Goal: Register for event/course

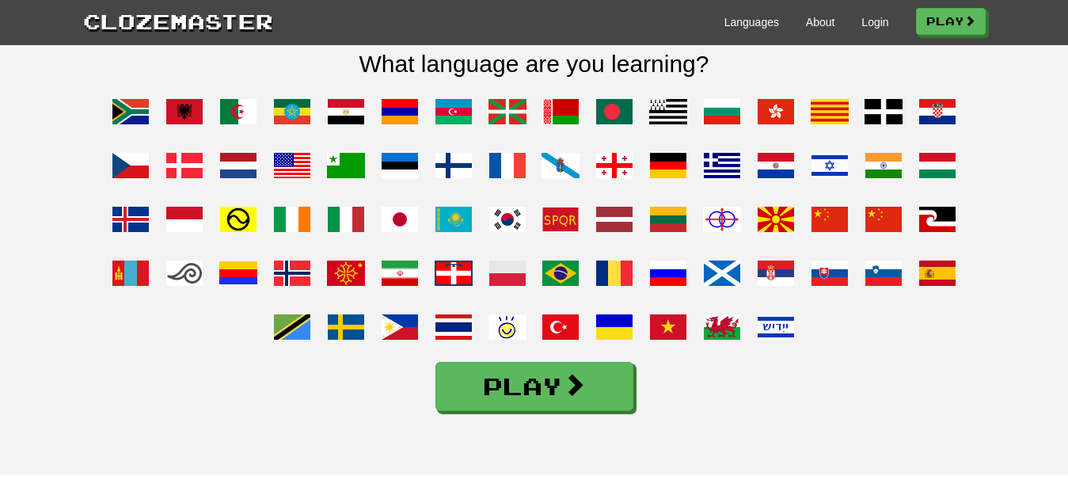
scroll to position [1291, 0]
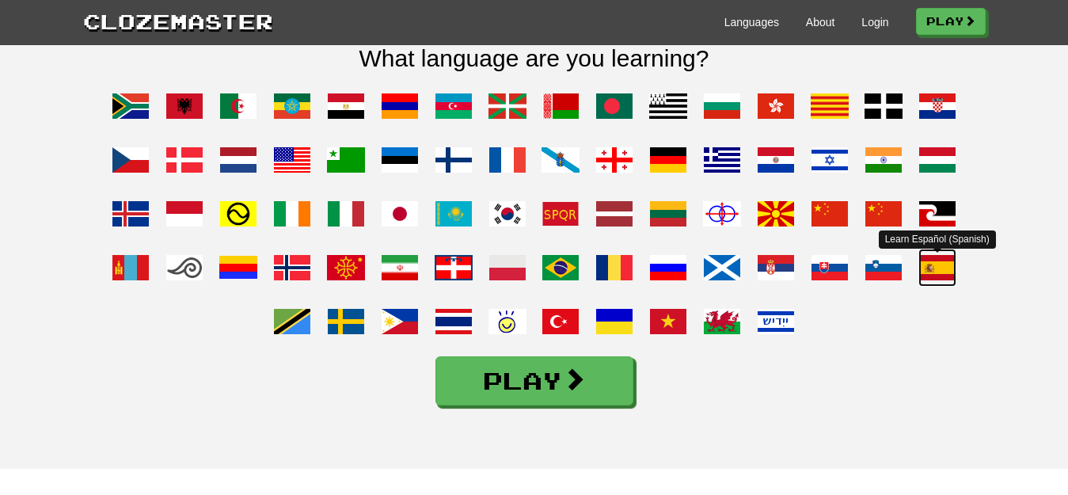
click at [939, 278] on span at bounding box center [937, 267] width 38 height 38
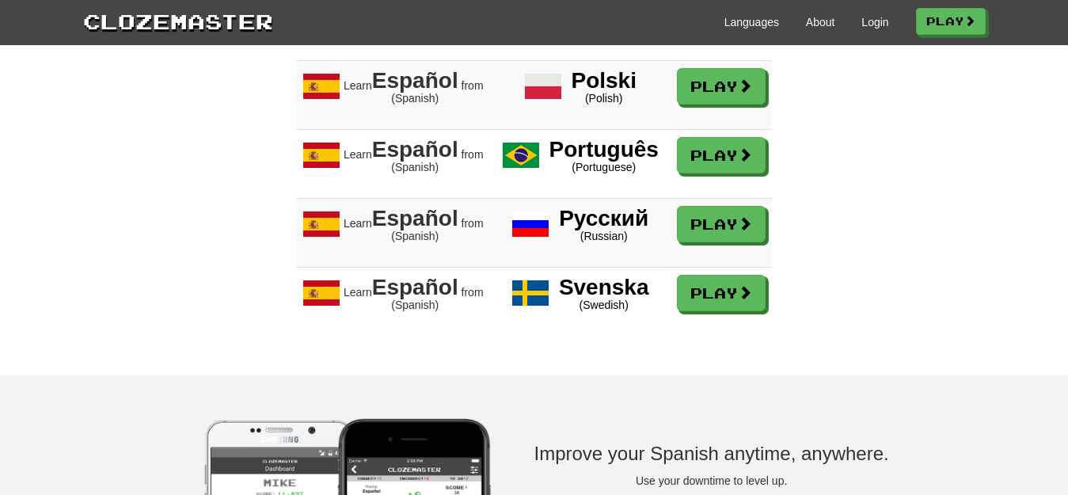
scroll to position [1887, 0]
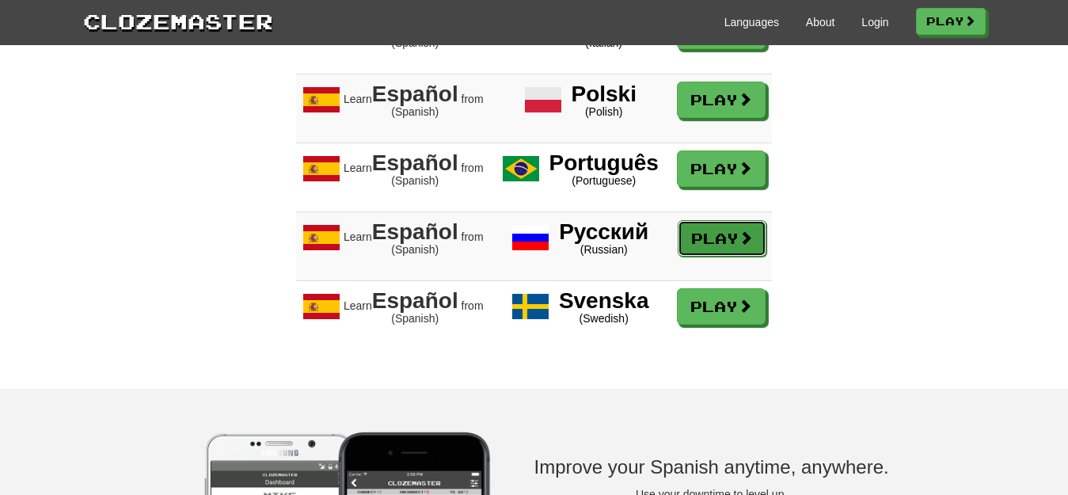
click at [731, 251] on link "Play" at bounding box center [721, 238] width 89 height 36
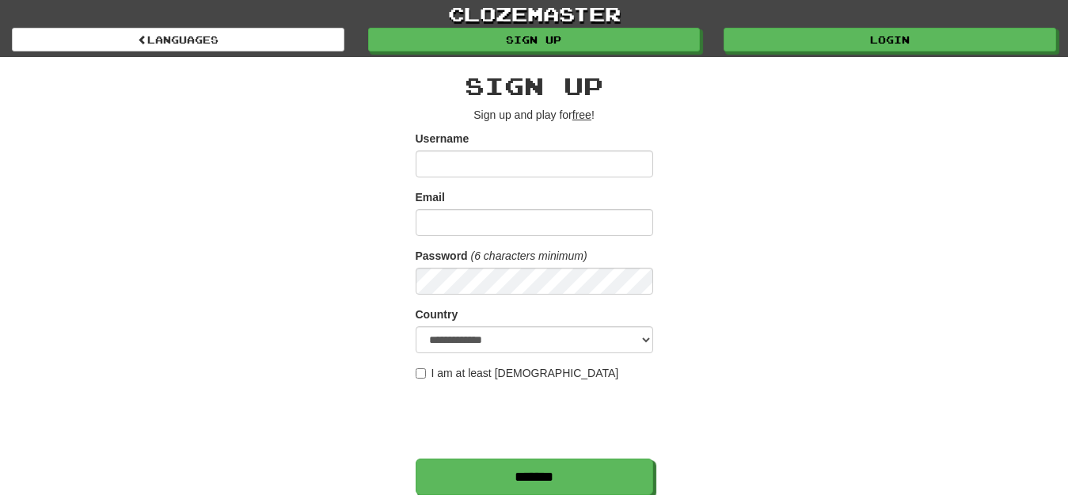
drag, startPoint x: 291, startPoint y: 163, endPoint x: 667, endPoint y: 119, distance: 378.4
click at [667, 119] on div "**********" at bounding box center [534, 333] width 926 height 553
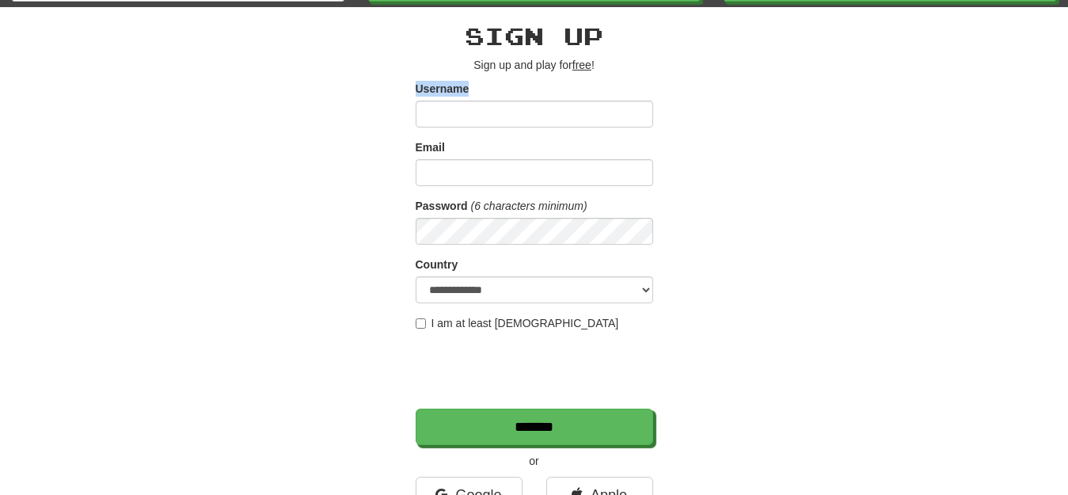
scroll to position [89, 0]
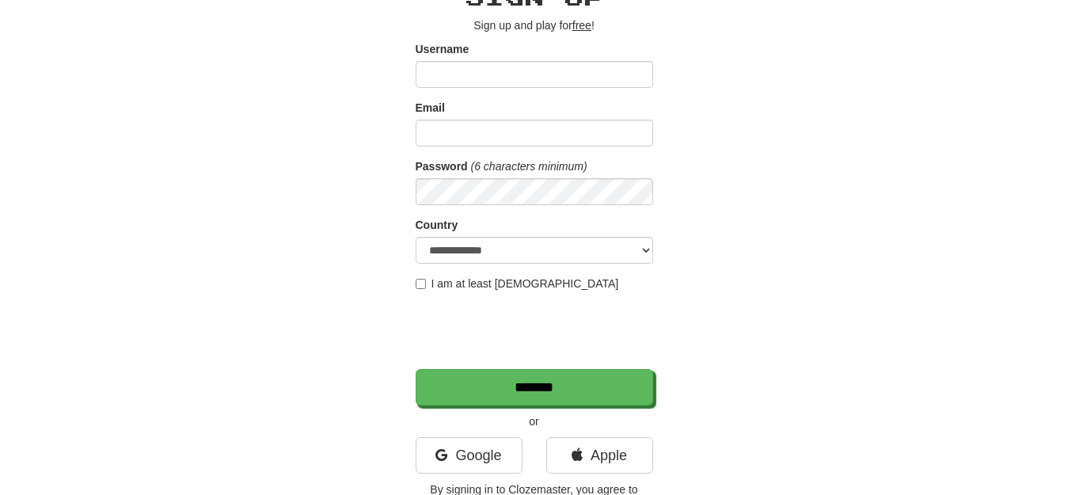
click at [286, 85] on div "**********" at bounding box center [534, 244] width 926 height 553
click at [867, 92] on div "**********" at bounding box center [534, 244] width 926 height 553
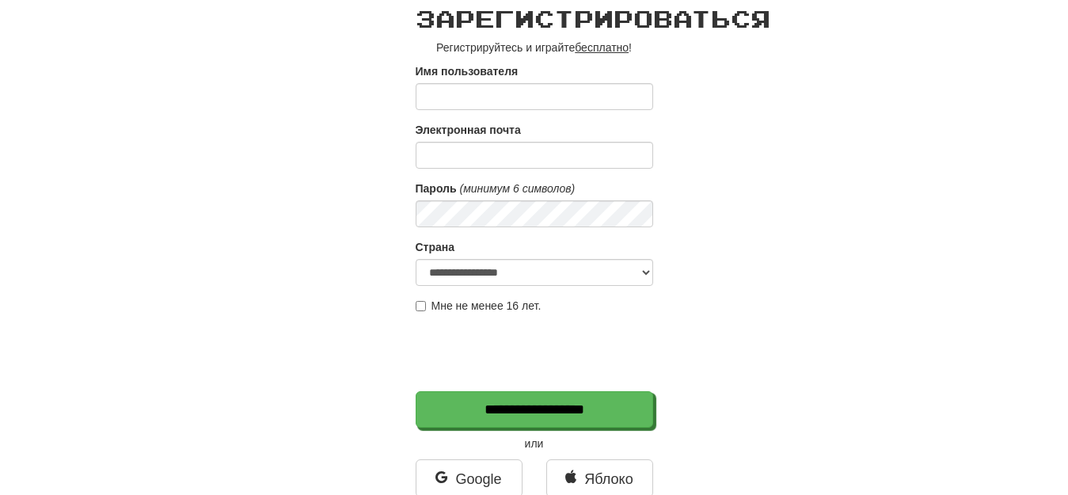
scroll to position [34, 0]
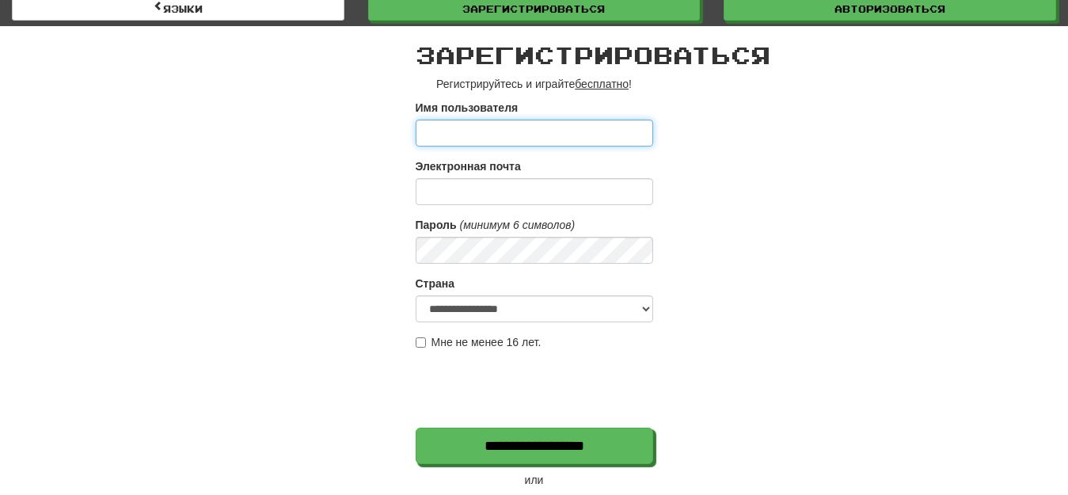
click at [445, 135] on input "Имя пользователя" at bounding box center [533, 132] width 237 height 27
type input "*****"
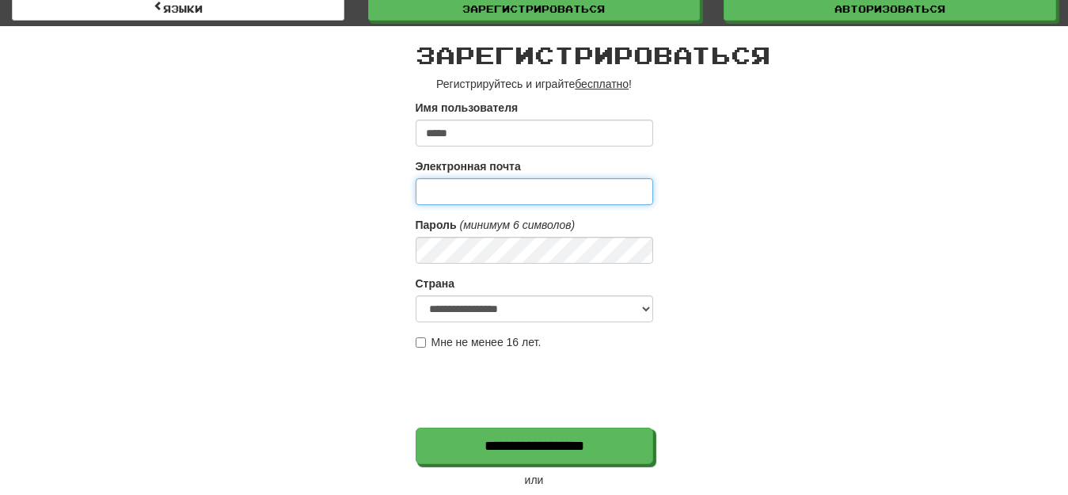
click at [444, 193] on input "Электронная почта" at bounding box center [533, 191] width 237 height 27
type input "**********"
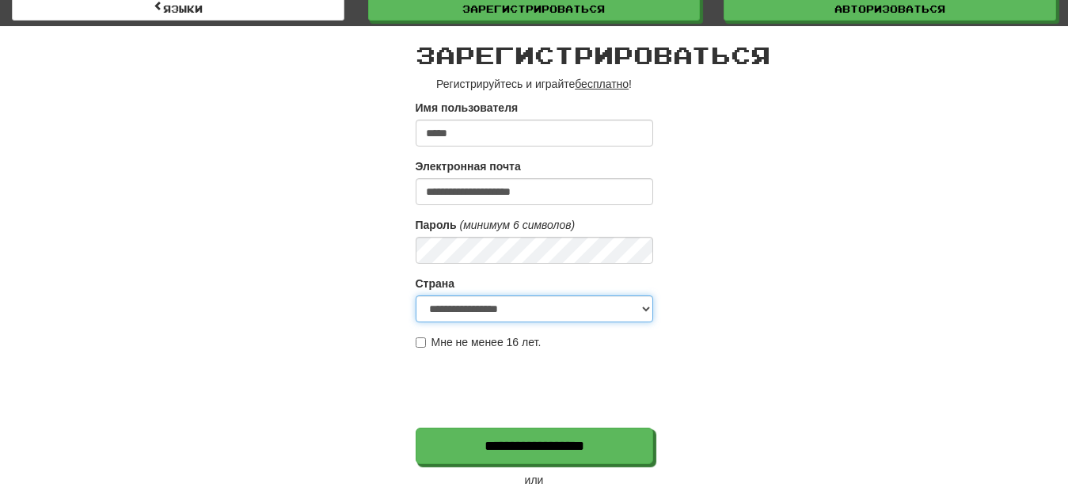
click at [646, 305] on select "**********" at bounding box center [533, 308] width 237 height 27
select select "**"
click at [415, 295] on select "**********" at bounding box center [533, 308] width 237 height 27
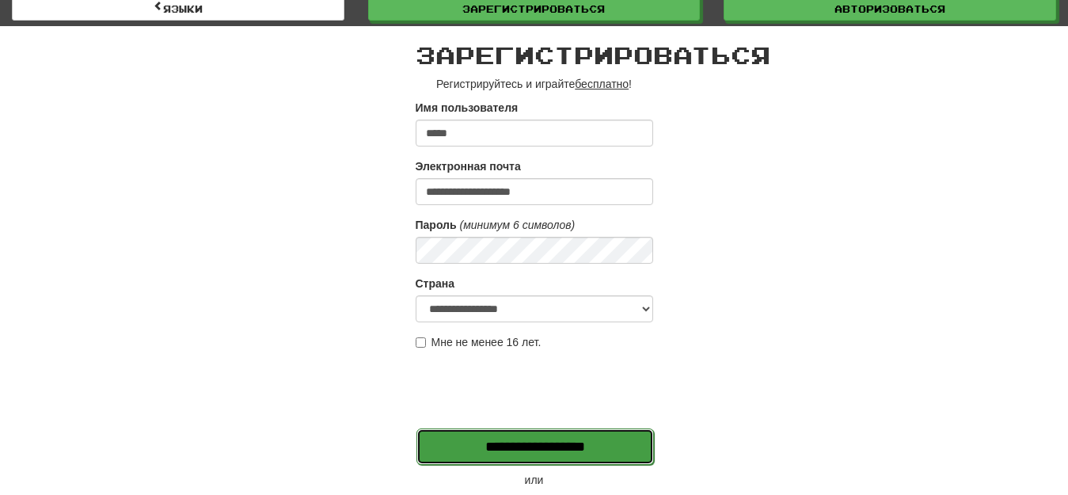
click at [499, 442] on input "**********" at bounding box center [534, 446] width 237 height 36
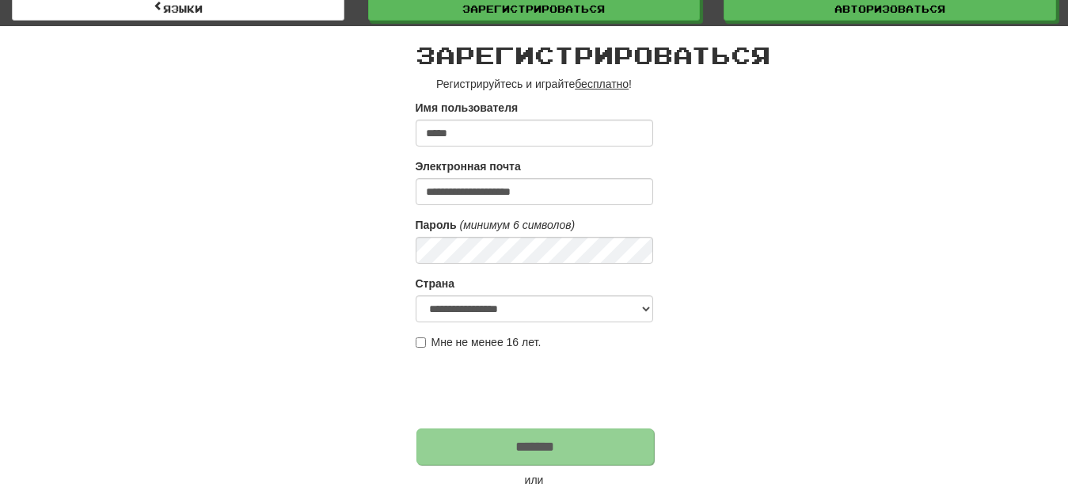
type input "*******"
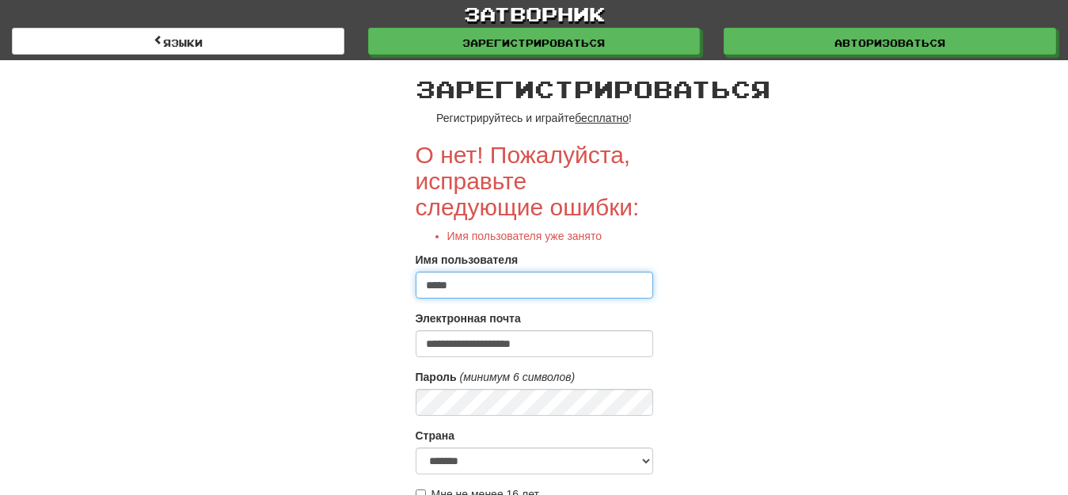
click at [450, 286] on input "*****" at bounding box center [533, 284] width 237 height 27
type input "********"
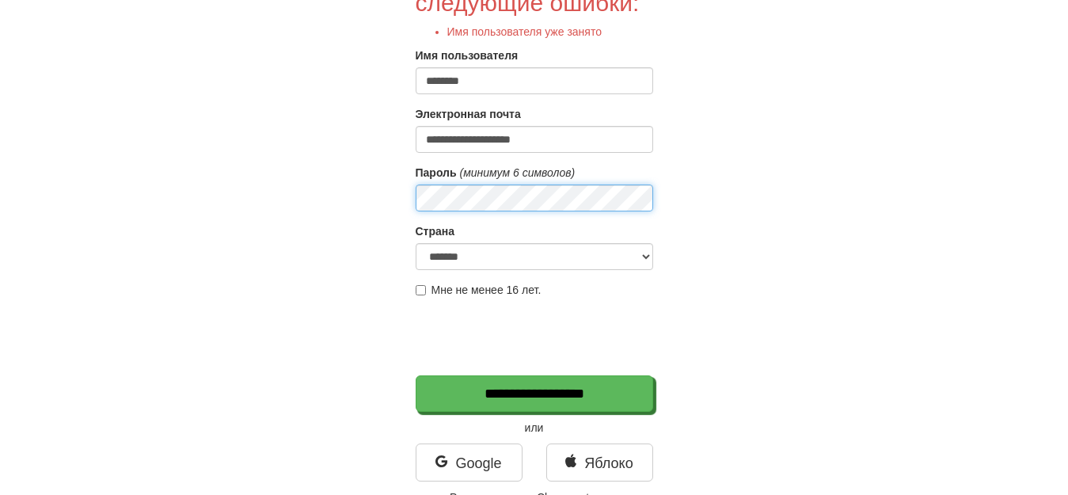
scroll to position [211, 0]
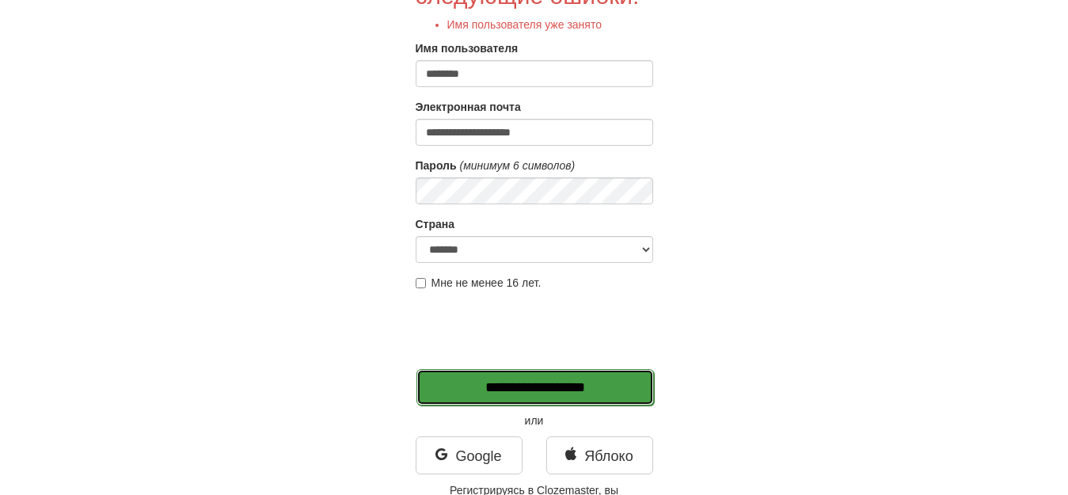
click at [484, 386] on input "**********" at bounding box center [534, 387] width 237 height 36
type input "*******"
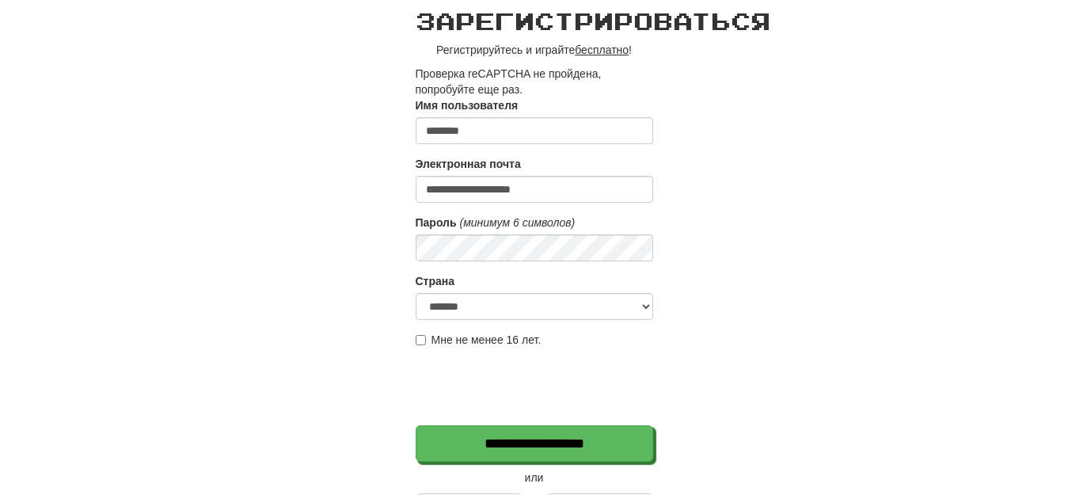
scroll to position [71, 0]
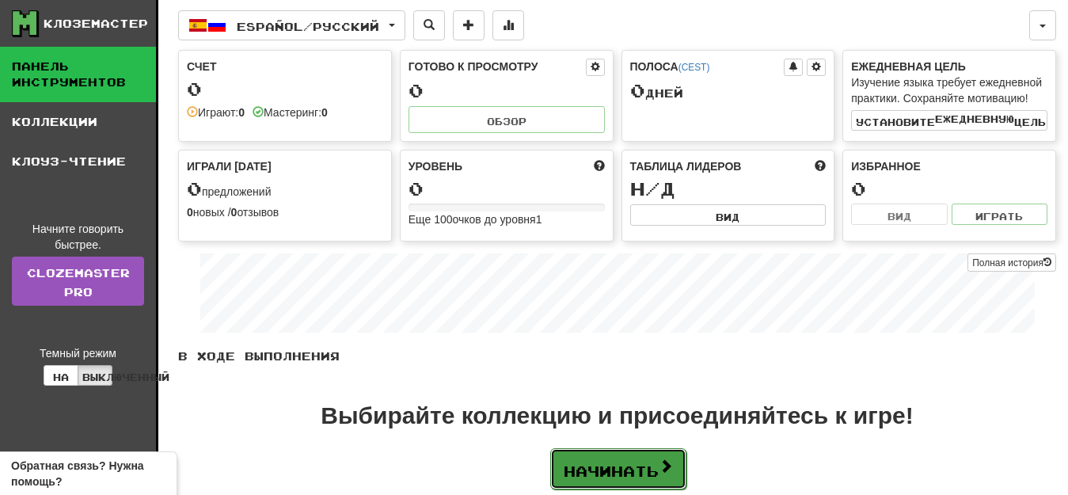
click at [609, 468] on font "Начинать" at bounding box center [610, 470] width 95 height 17
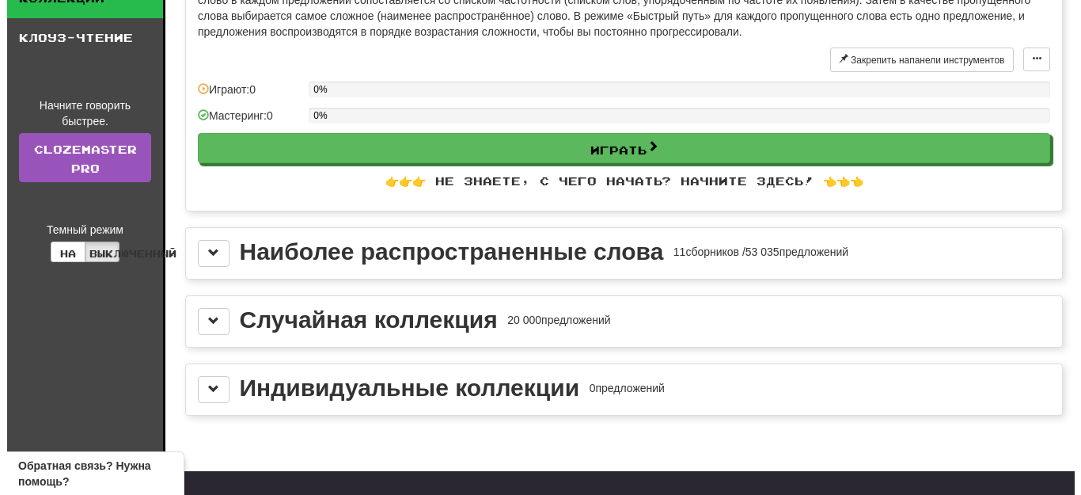
scroll to position [147, 0]
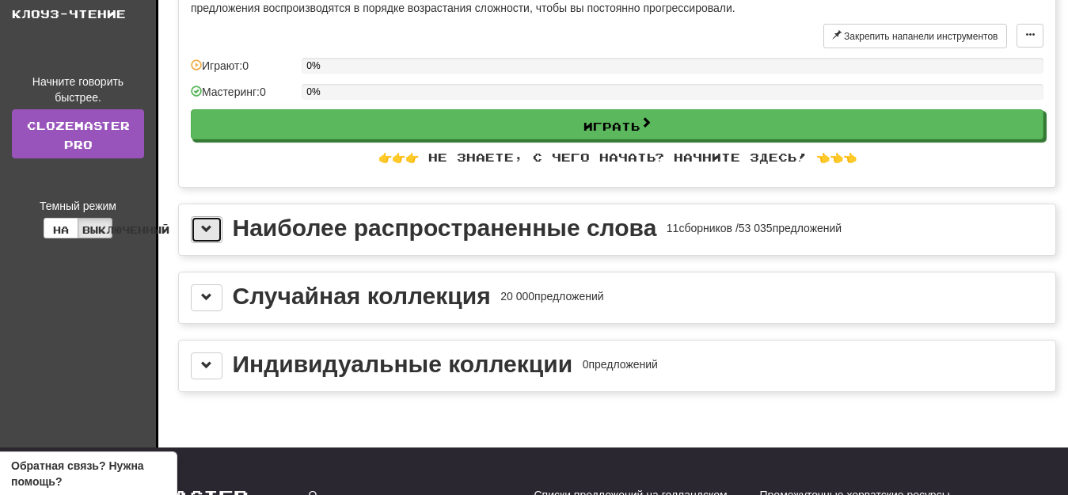
click at [205, 229] on span at bounding box center [206, 228] width 11 height 11
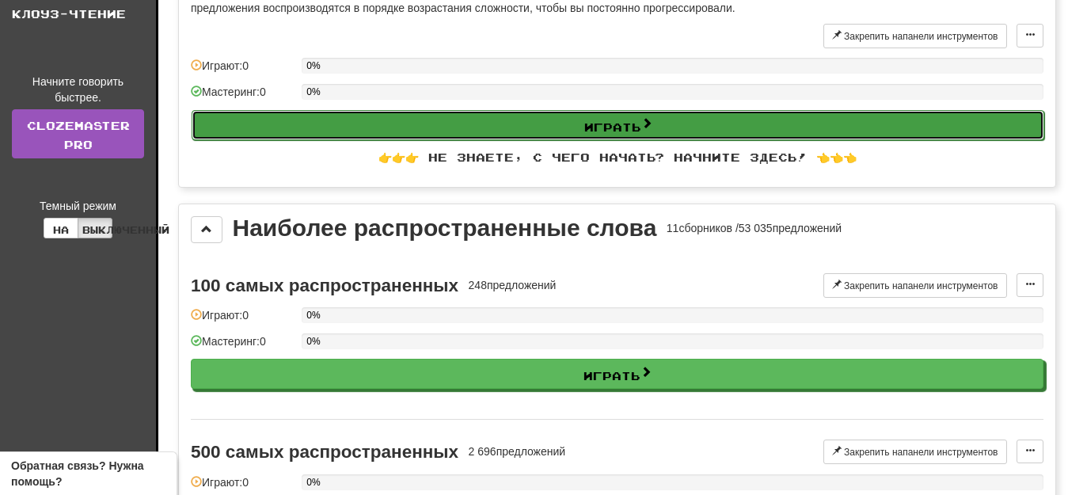
click at [593, 119] on font "Играть" at bounding box center [612, 125] width 57 height 13
select select "**"
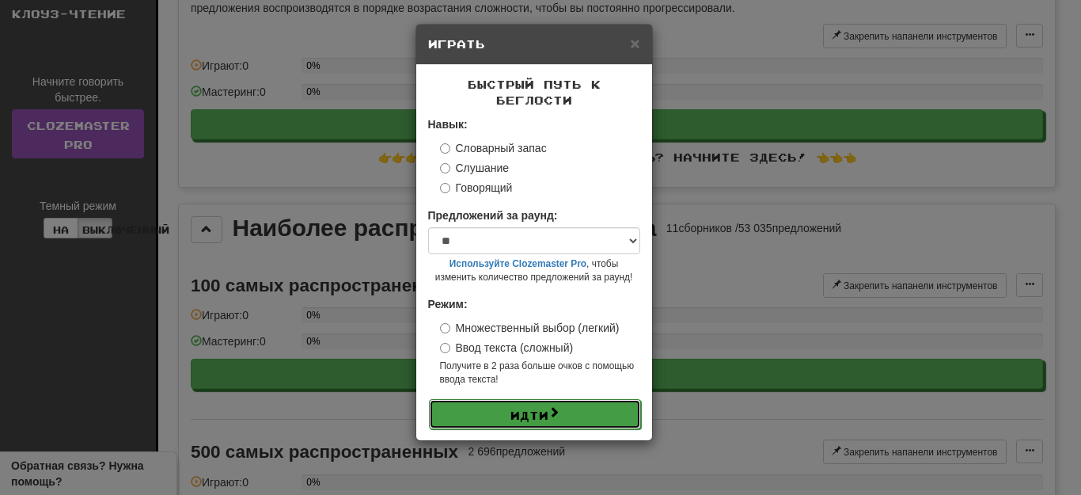
click at [557, 406] on span at bounding box center [553, 411] width 11 height 11
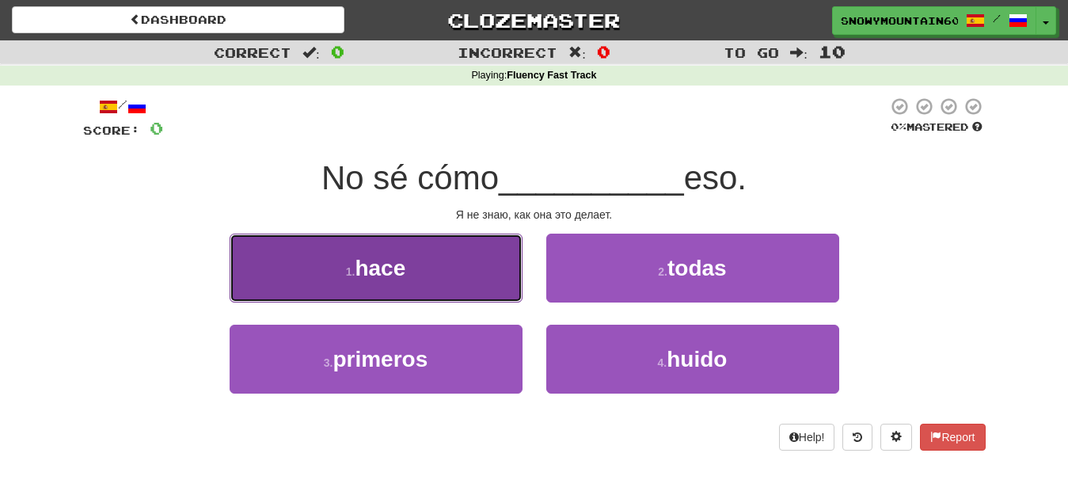
click at [390, 252] on button "1 . hace" at bounding box center [375, 267] width 293 height 69
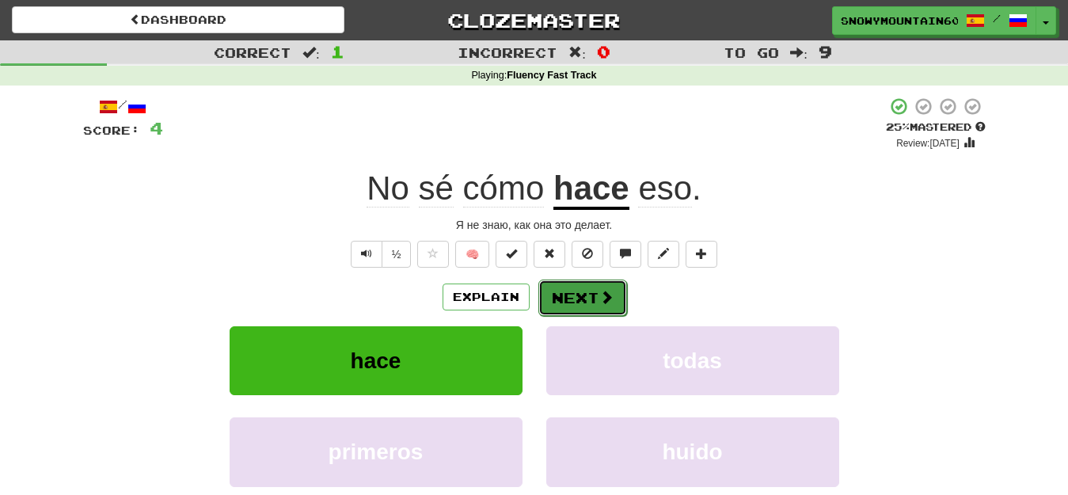
click at [569, 292] on button "Next" at bounding box center [582, 297] width 89 height 36
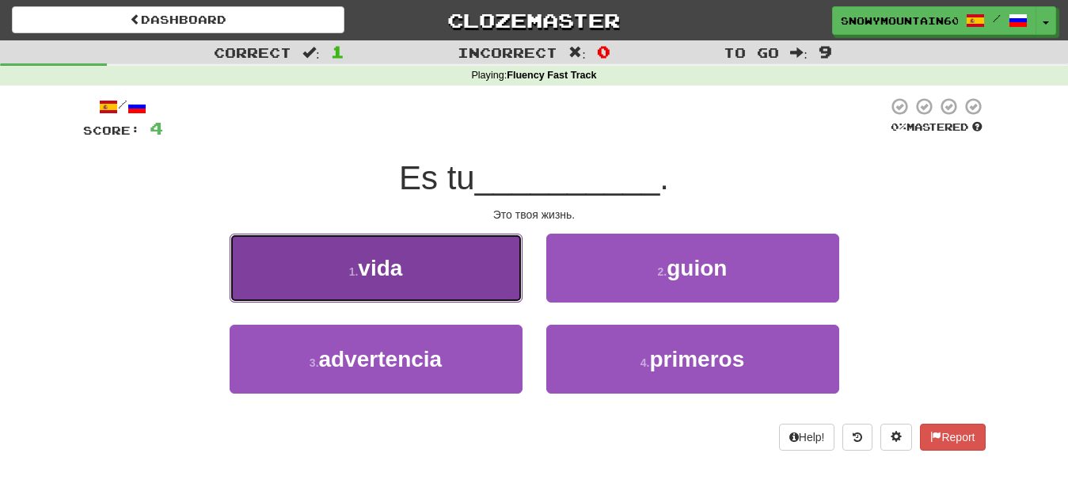
click at [457, 256] on button "1 . vida" at bounding box center [375, 267] width 293 height 69
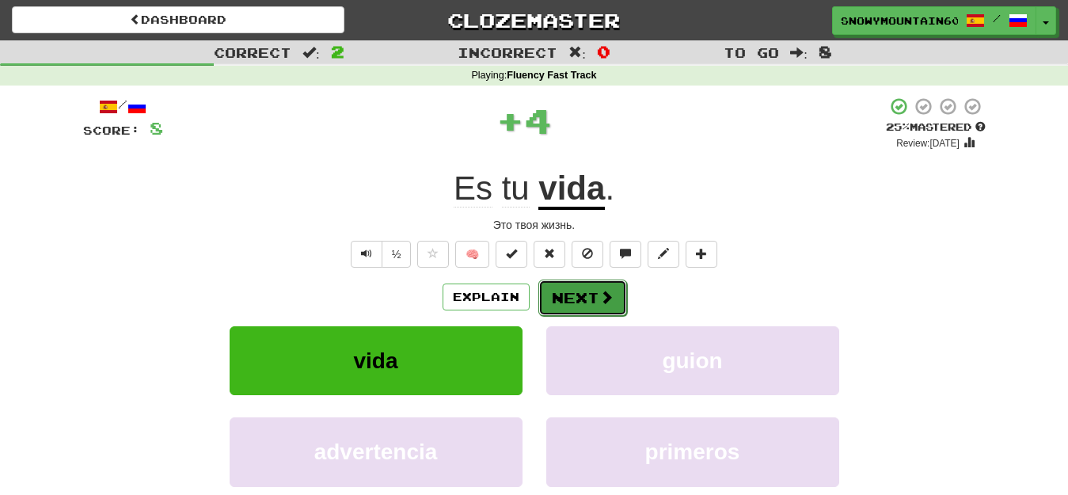
click at [562, 287] on button "Next" at bounding box center [582, 297] width 89 height 36
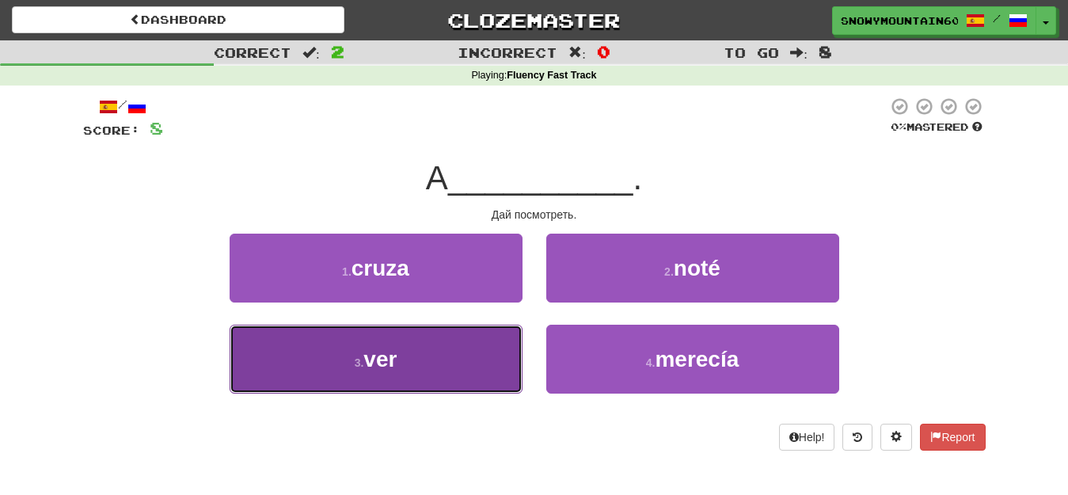
click at [448, 351] on button "3 . ver" at bounding box center [375, 358] width 293 height 69
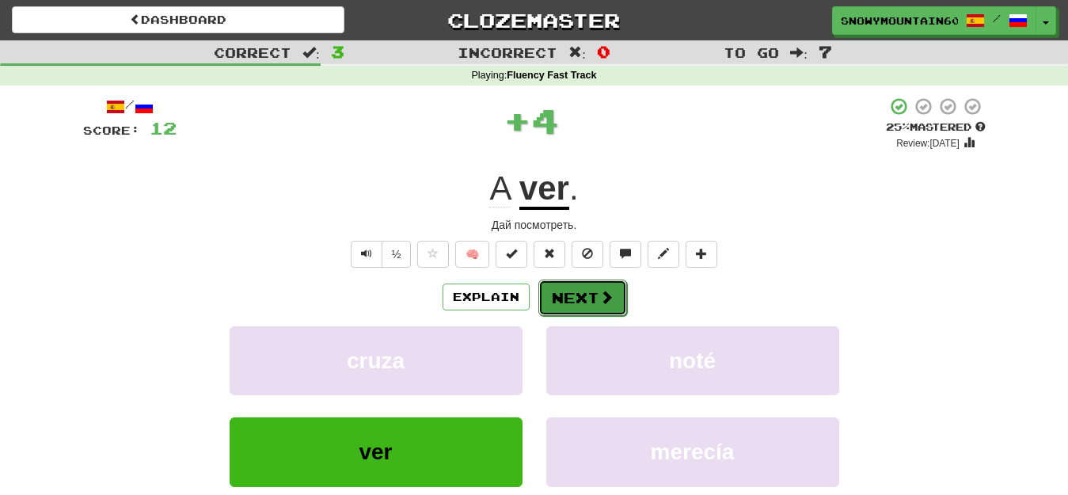
click at [576, 299] on button "Next" at bounding box center [582, 297] width 89 height 36
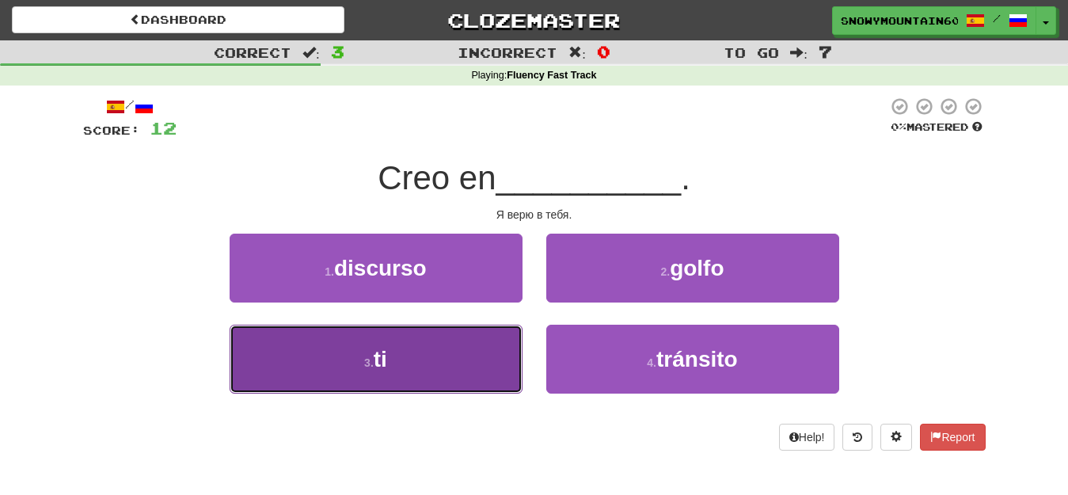
click at [456, 344] on button "3 . ti" at bounding box center [375, 358] width 293 height 69
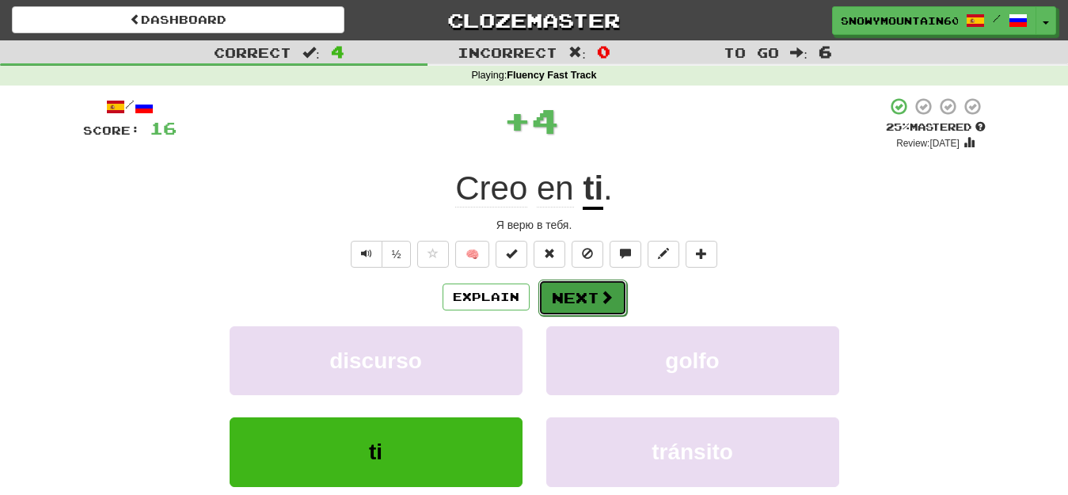
click at [576, 292] on button "Next" at bounding box center [582, 297] width 89 height 36
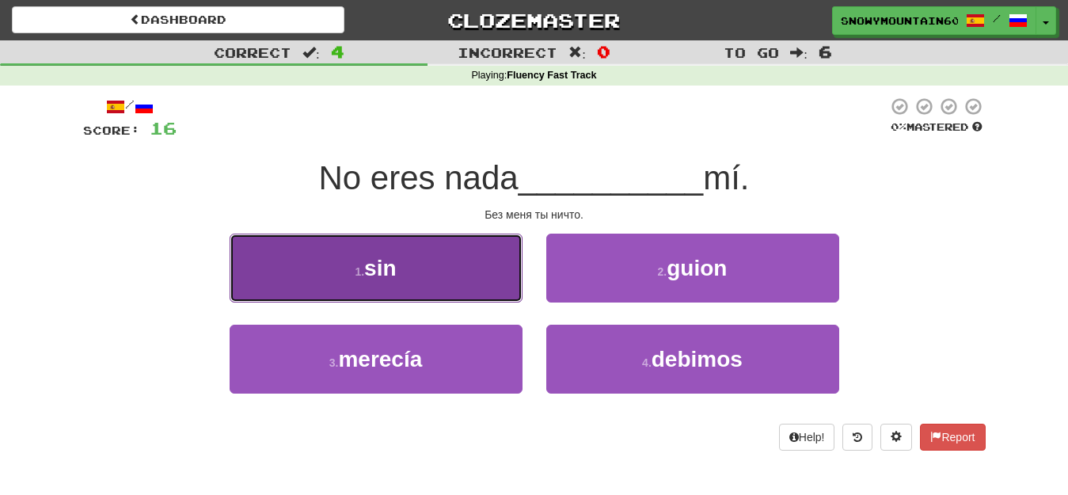
click at [456, 271] on button "1 . sin" at bounding box center [375, 267] width 293 height 69
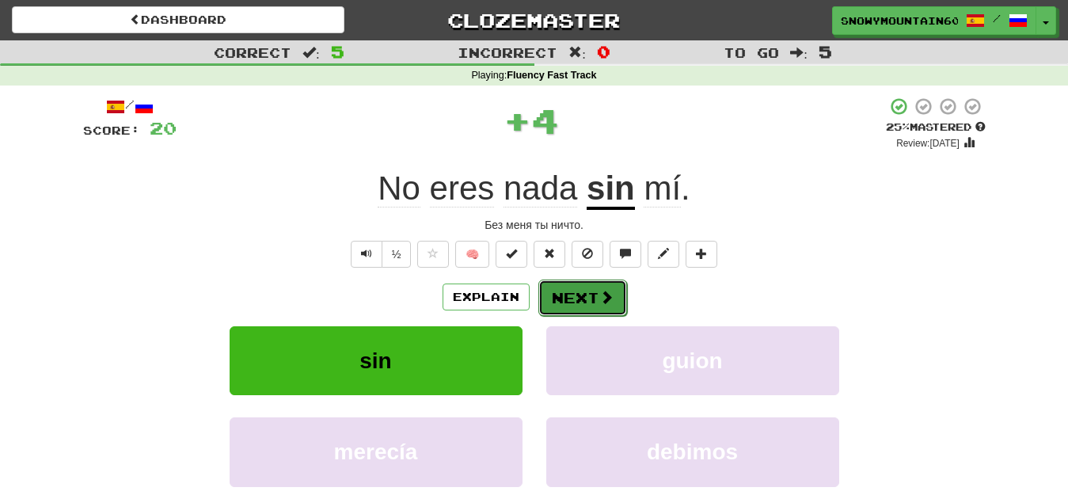
click at [568, 297] on button "Next" at bounding box center [582, 297] width 89 height 36
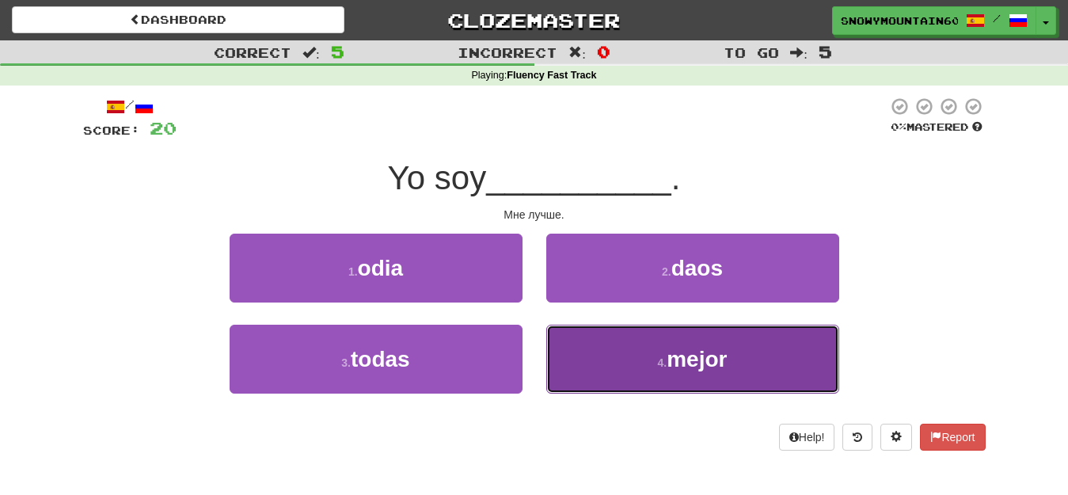
click at [595, 351] on button "4 . mejor" at bounding box center [692, 358] width 293 height 69
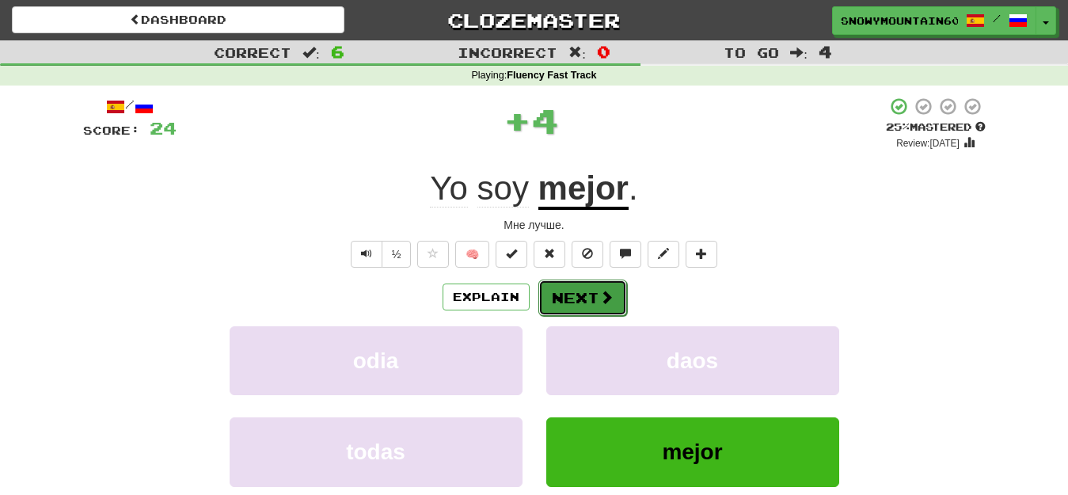
click at [582, 296] on button "Next" at bounding box center [582, 297] width 89 height 36
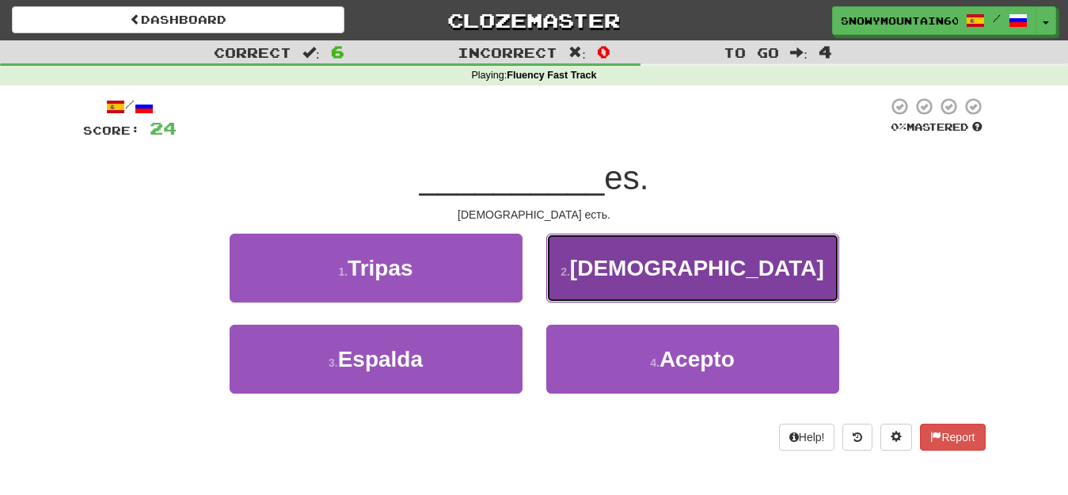
click at [691, 283] on button "2 . [DEMOGRAPHIC_DATA]" at bounding box center [692, 267] width 293 height 69
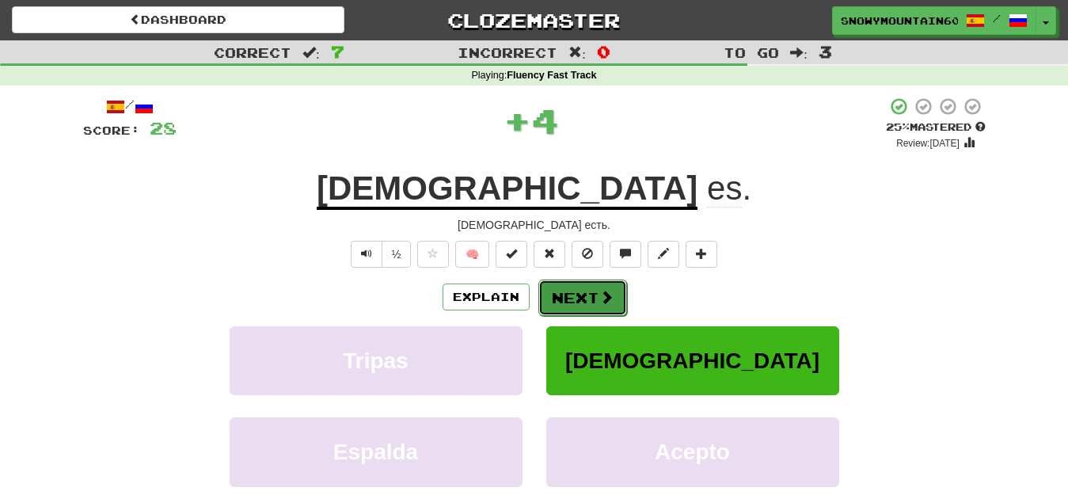
click at [585, 294] on button "Next" at bounding box center [582, 297] width 89 height 36
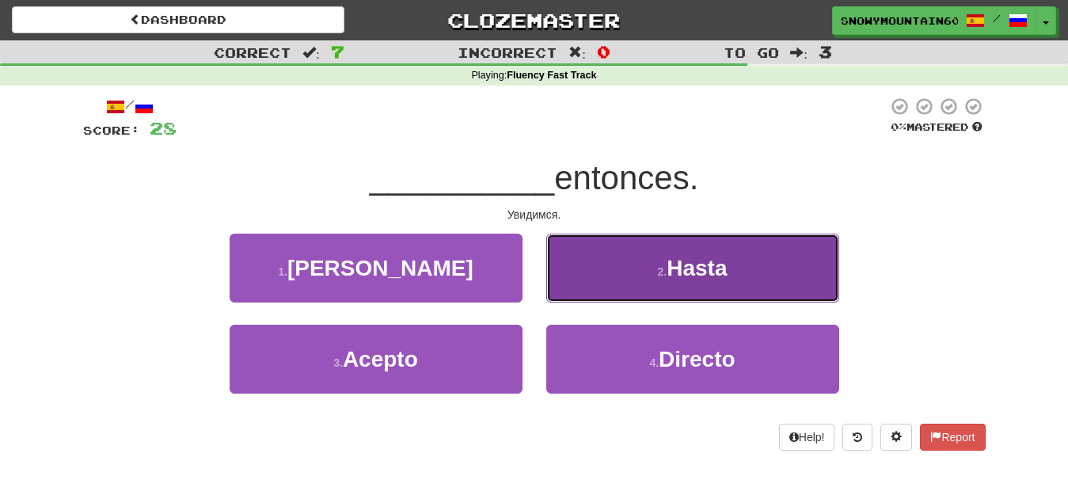
click at [673, 264] on span "Hasta" at bounding box center [696, 268] width 60 height 25
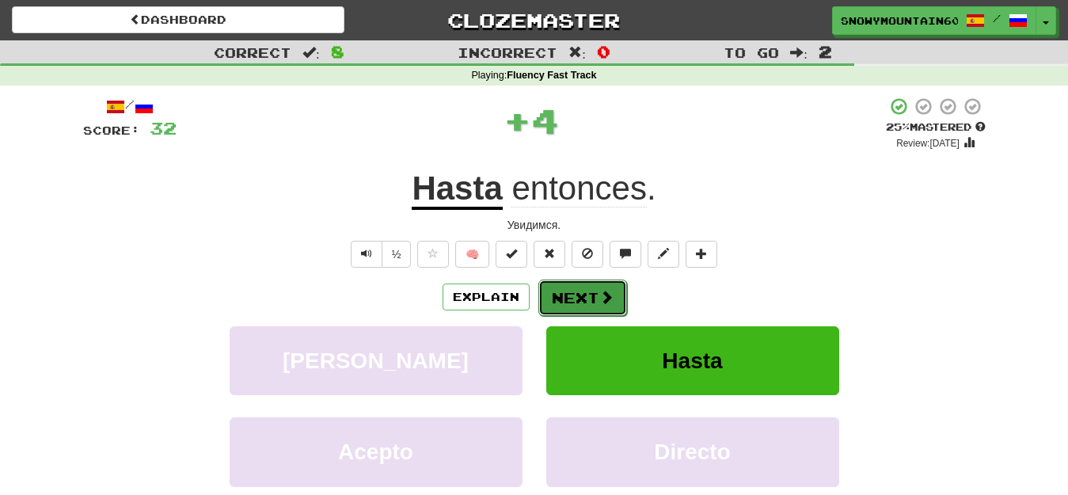
click at [576, 298] on button "Next" at bounding box center [582, 297] width 89 height 36
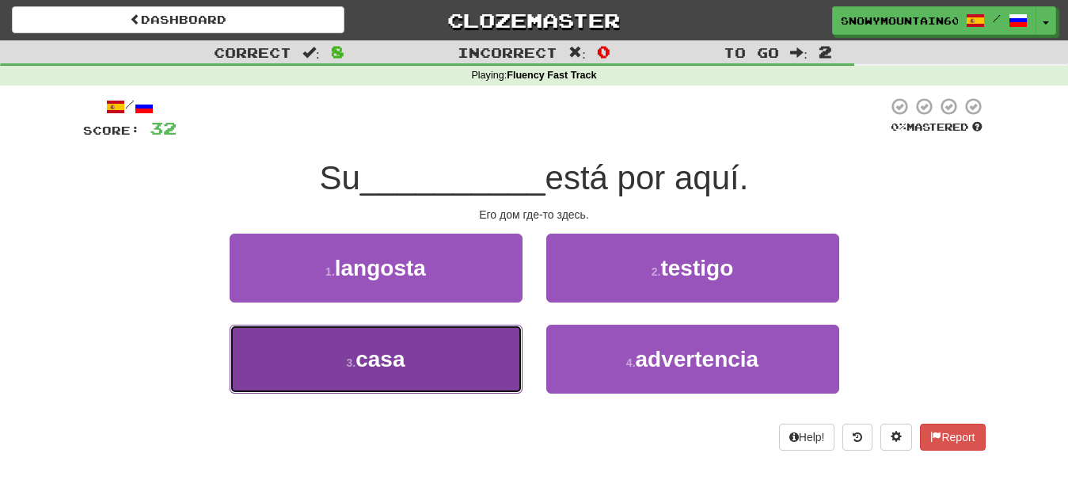
click at [442, 356] on button "3 . casa" at bounding box center [375, 358] width 293 height 69
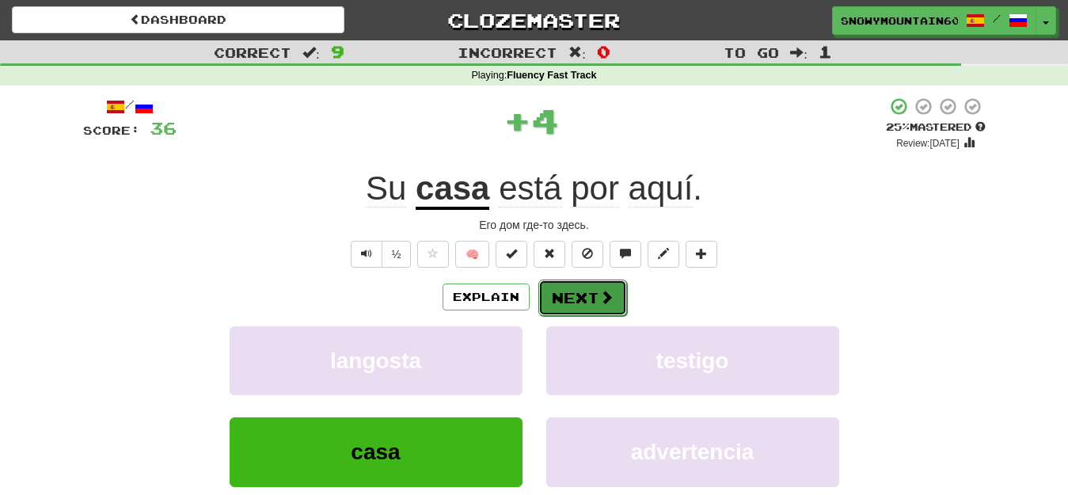
click at [582, 298] on button "Next" at bounding box center [582, 297] width 89 height 36
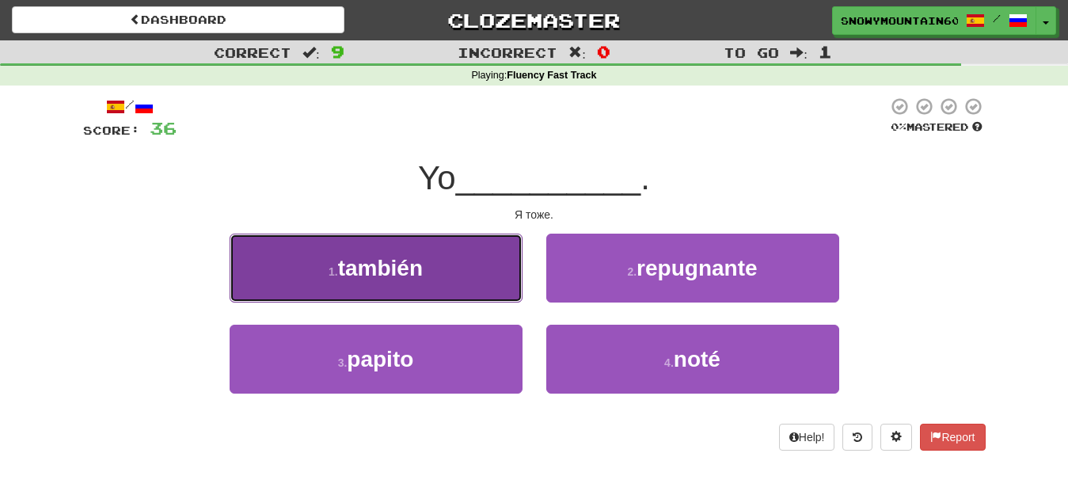
click at [448, 276] on button "1 . también" at bounding box center [375, 267] width 293 height 69
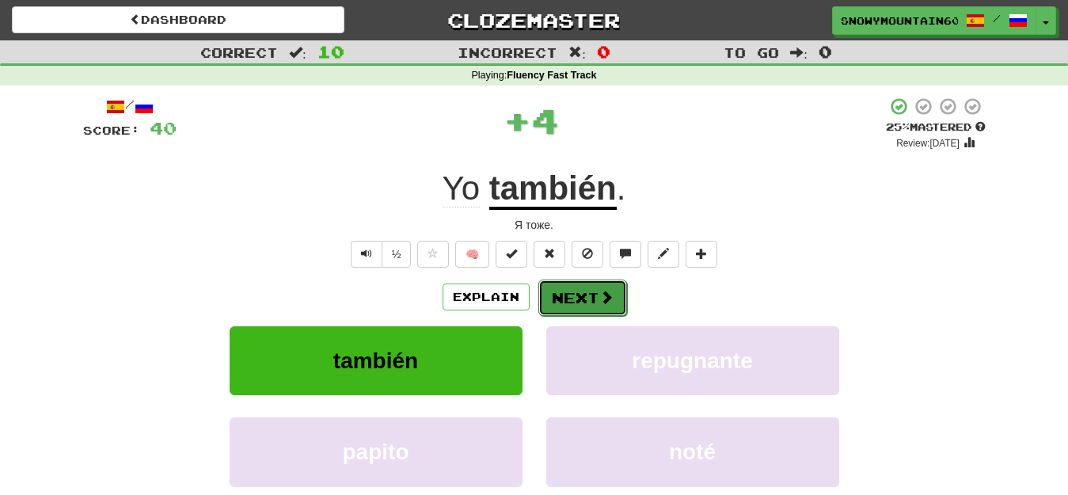
click at [566, 308] on button "Next" at bounding box center [582, 297] width 89 height 36
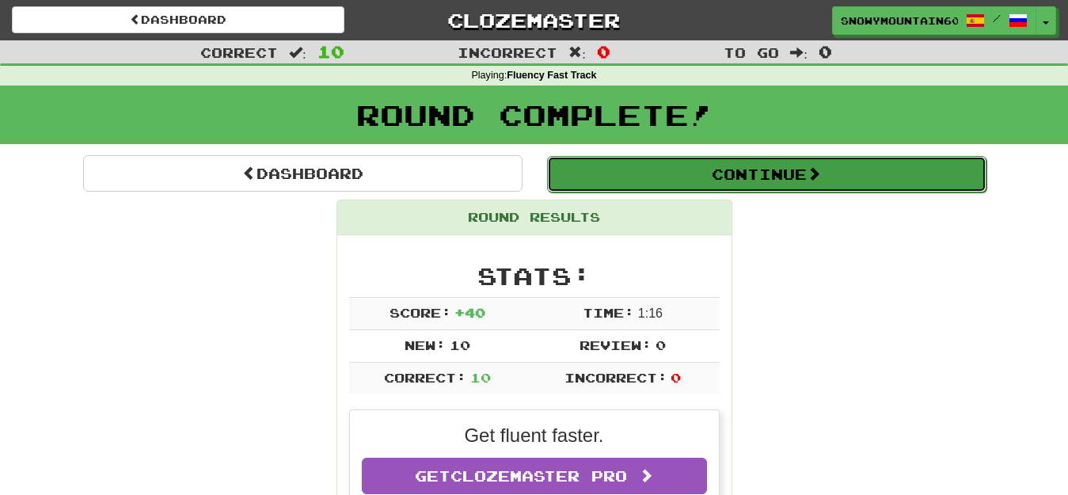
click at [737, 165] on button "Continue" at bounding box center [766, 174] width 439 height 36
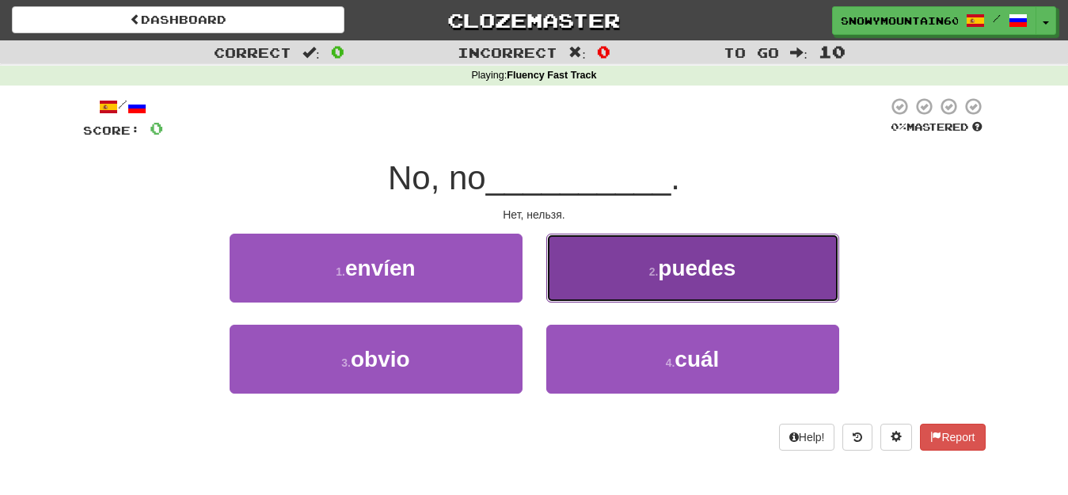
click at [702, 277] on span "puedes" at bounding box center [697, 268] width 78 height 25
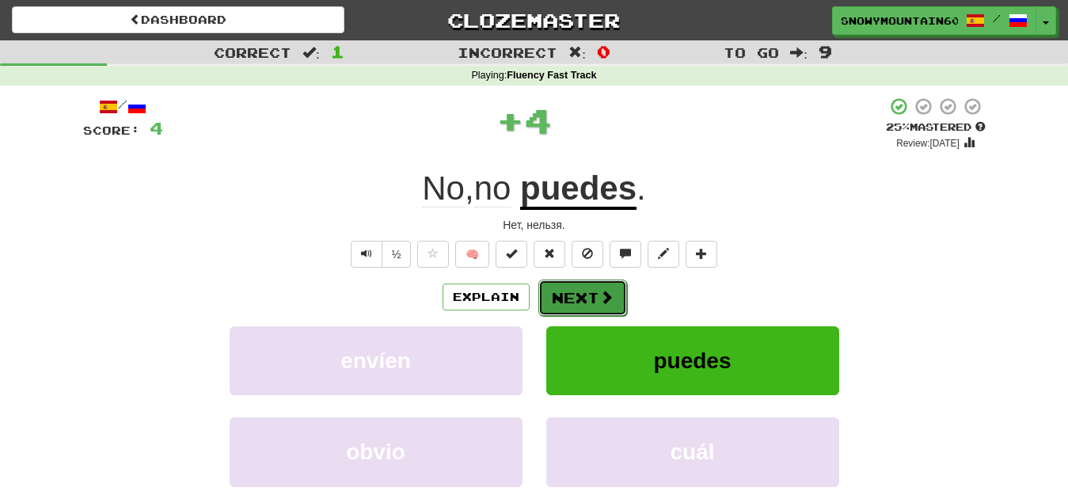
click at [570, 293] on button "Next" at bounding box center [582, 297] width 89 height 36
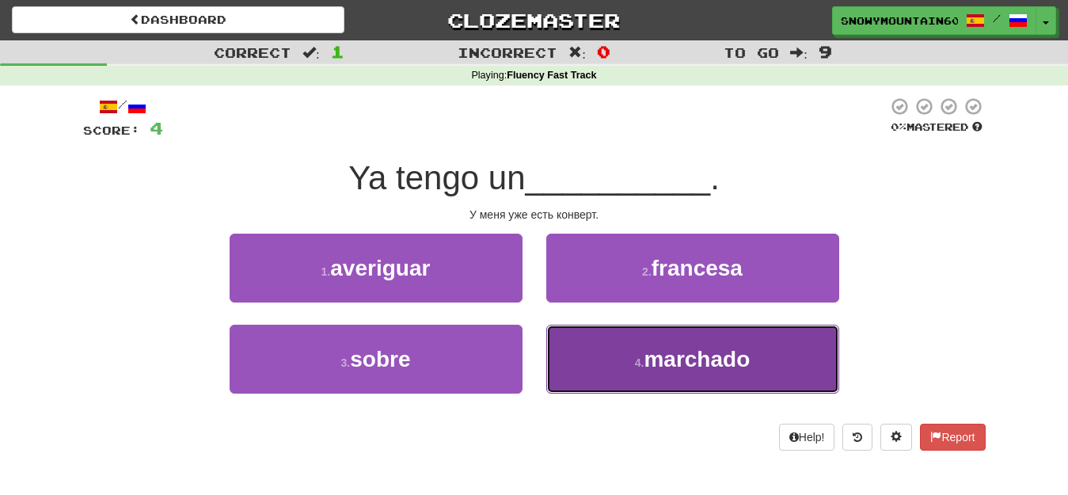
click at [642, 347] on button "4 . marchado" at bounding box center [692, 358] width 293 height 69
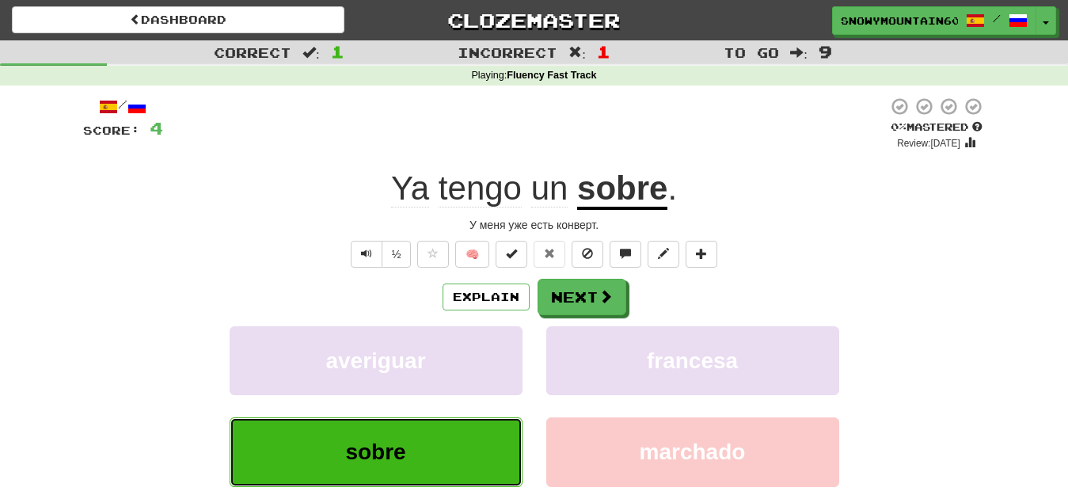
click at [442, 448] on button "sobre" at bounding box center [375, 451] width 293 height 69
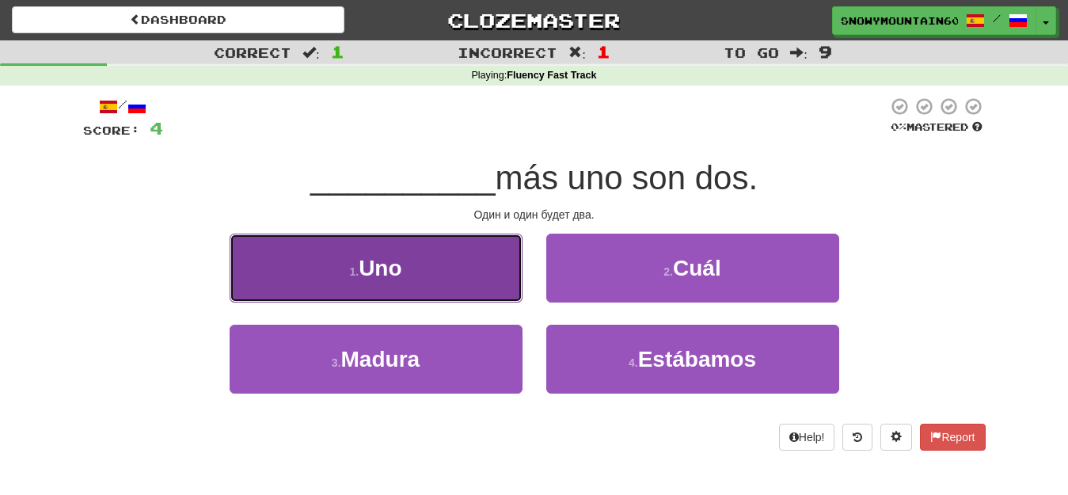
click at [433, 282] on button "1 . Uno" at bounding box center [375, 267] width 293 height 69
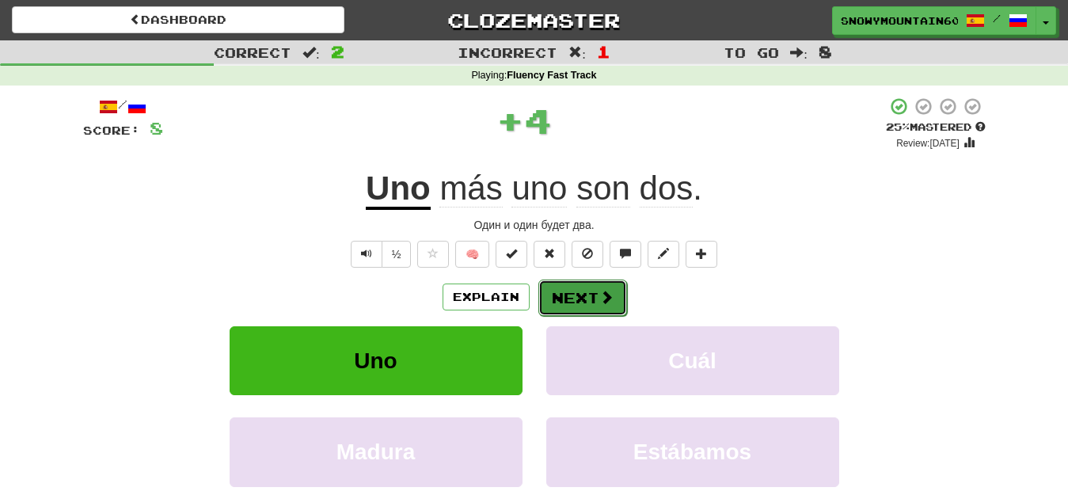
click at [578, 299] on button "Next" at bounding box center [582, 297] width 89 height 36
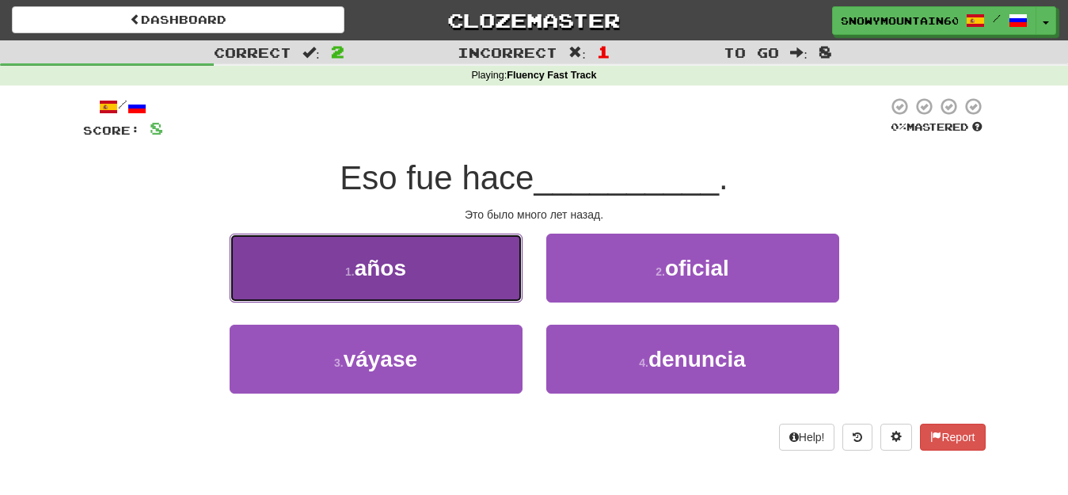
click at [434, 285] on button "1 . años" at bounding box center [375, 267] width 293 height 69
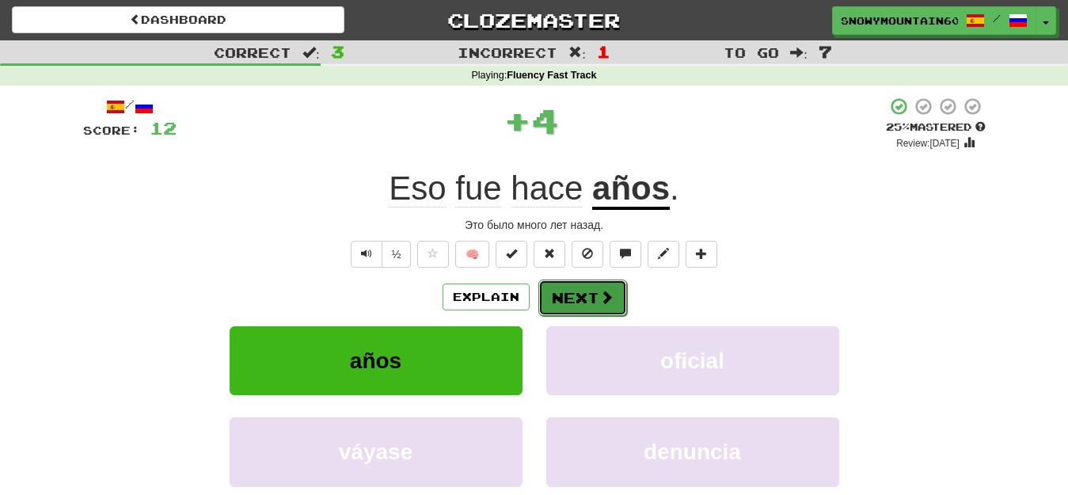
click at [582, 305] on button "Next" at bounding box center [582, 297] width 89 height 36
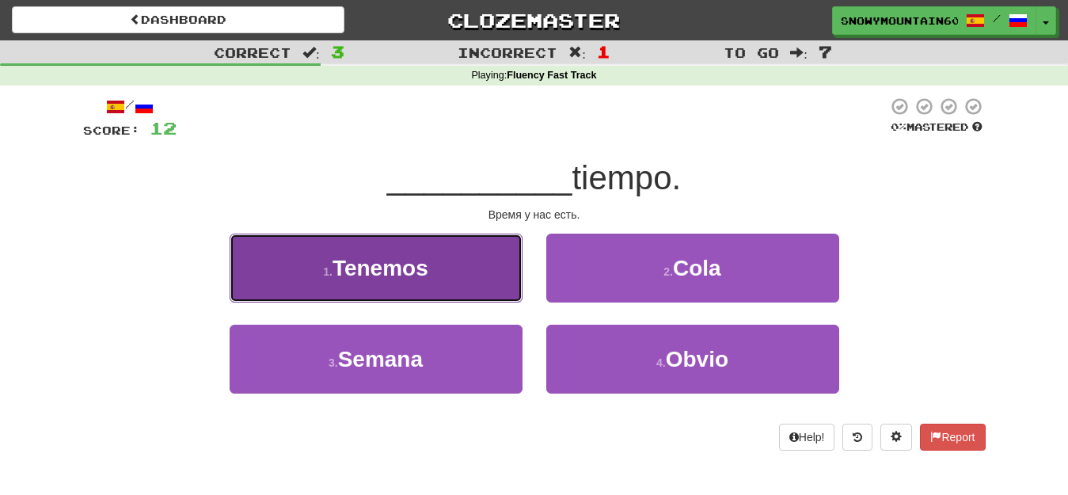
click at [433, 280] on button "1 . Tenemos" at bounding box center [375, 267] width 293 height 69
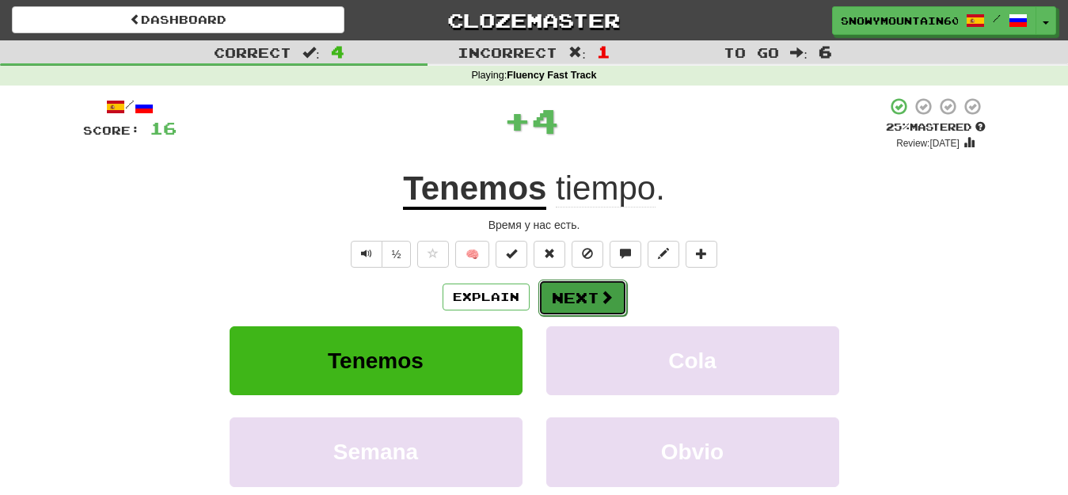
click at [574, 297] on button "Next" at bounding box center [582, 297] width 89 height 36
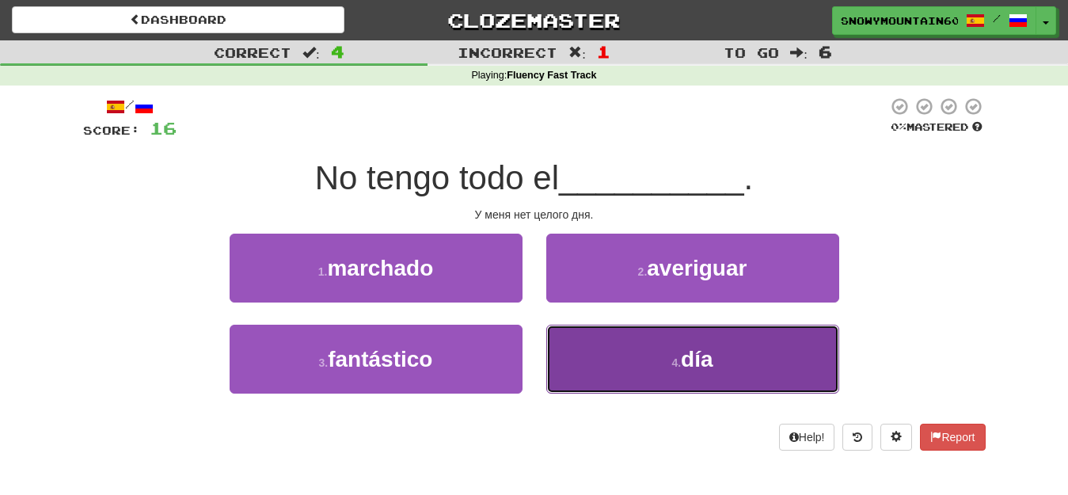
click at [634, 358] on button "4 . día" at bounding box center [692, 358] width 293 height 69
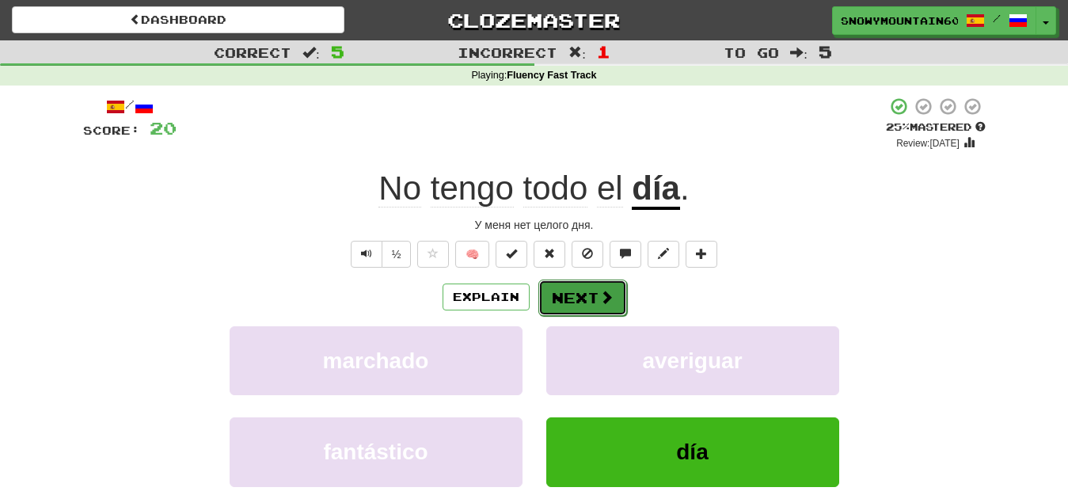
click at [575, 291] on button "Next" at bounding box center [582, 297] width 89 height 36
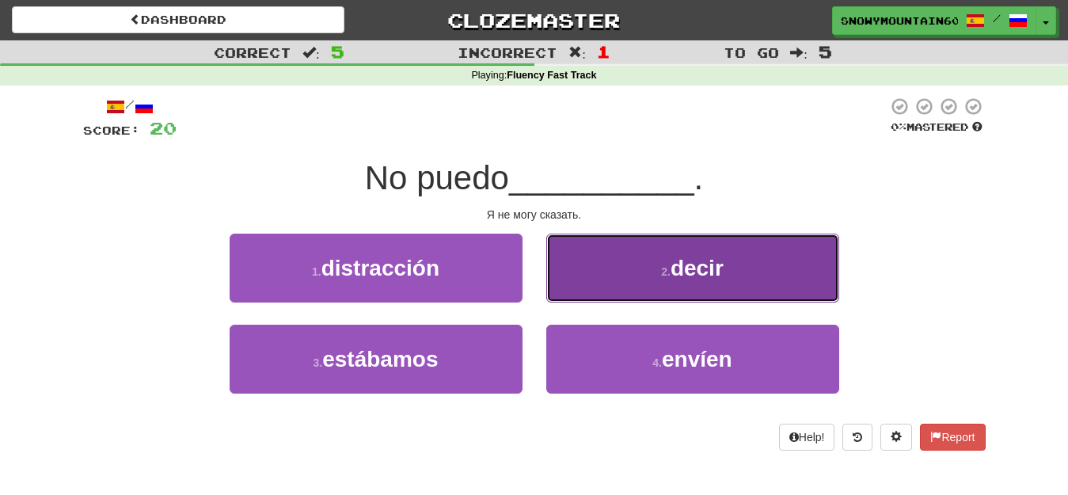
click at [648, 285] on button "2 . decir" at bounding box center [692, 267] width 293 height 69
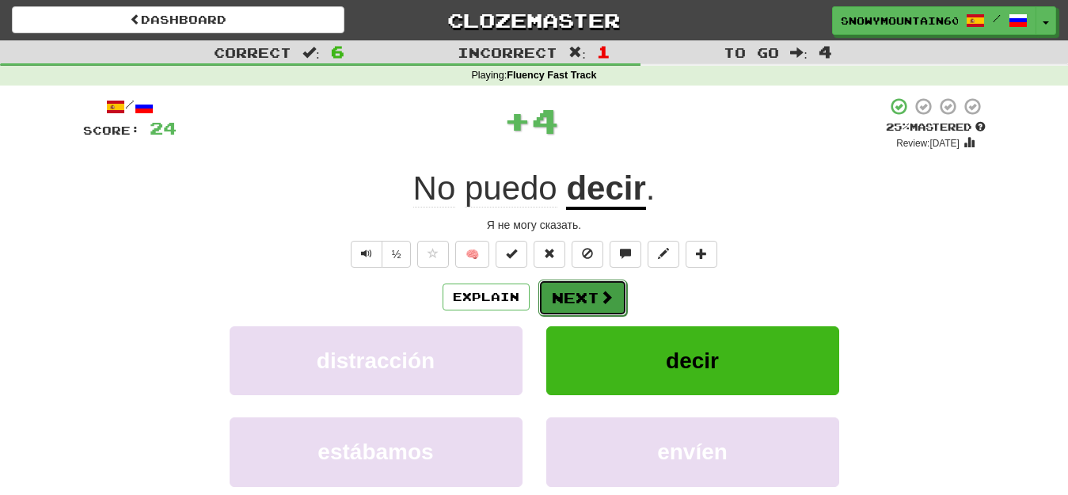
click at [594, 284] on button "Next" at bounding box center [582, 297] width 89 height 36
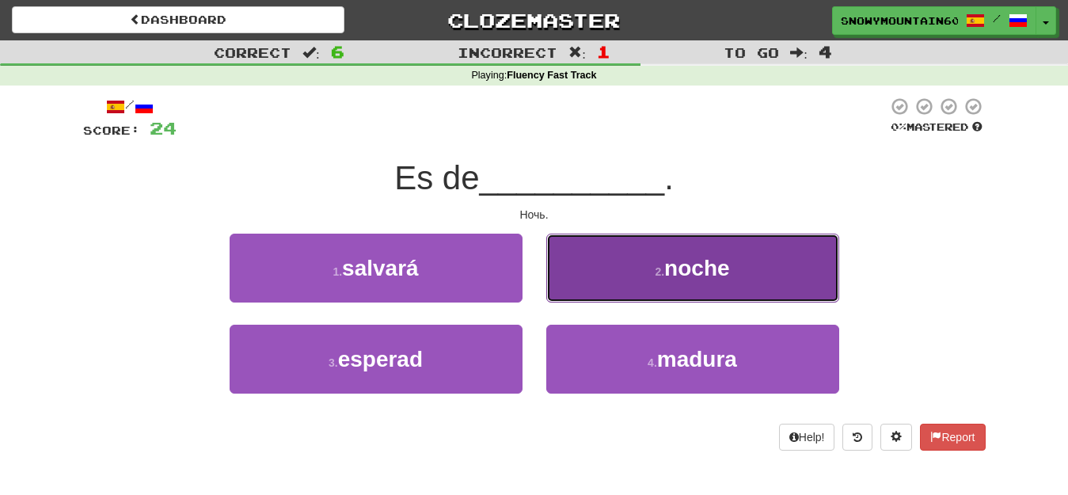
click at [650, 275] on button "2 . noche" at bounding box center [692, 267] width 293 height 69
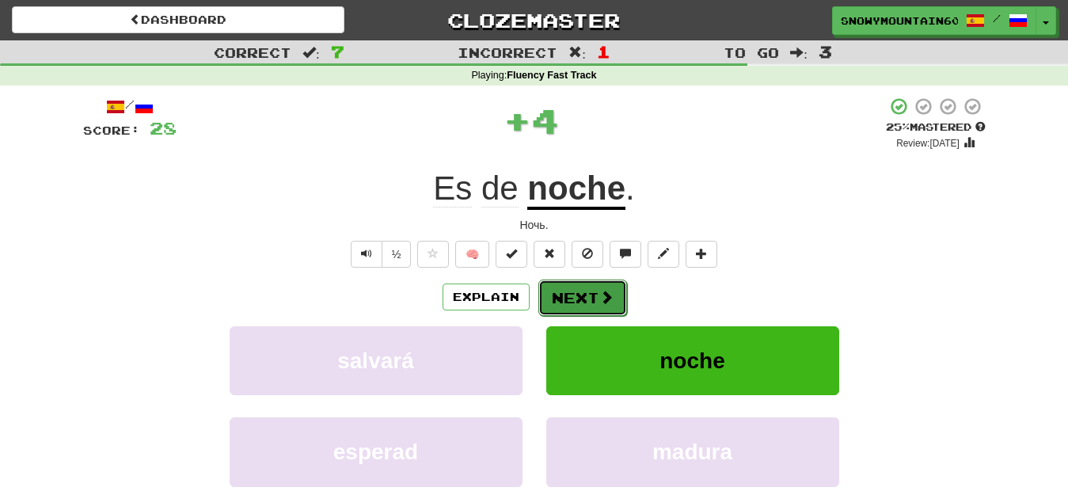
click at [583, 286] on button "Next" at bounding box center [582, 297] width 89 height 36
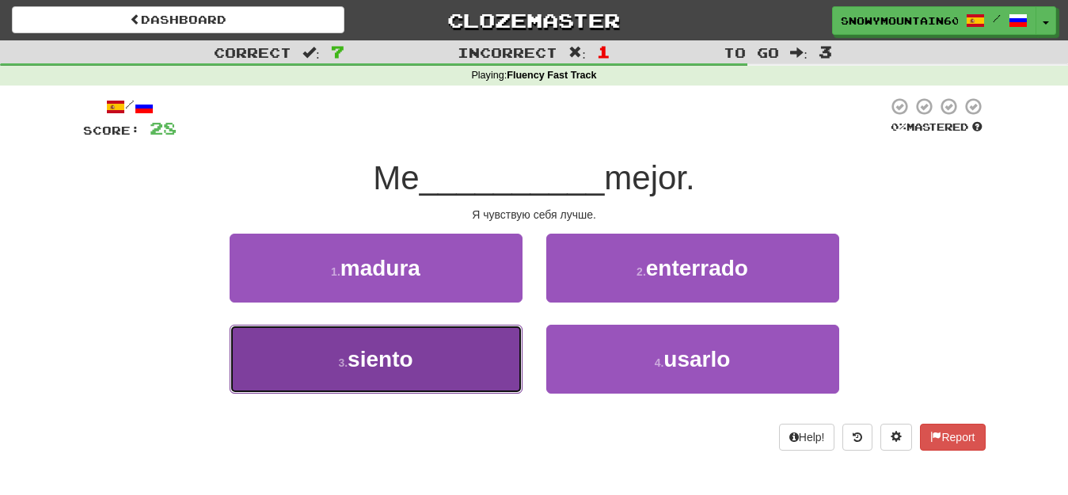
click at [421, 362] on button "3 . siento" at bounding box center [375, 358] width 293 height 69
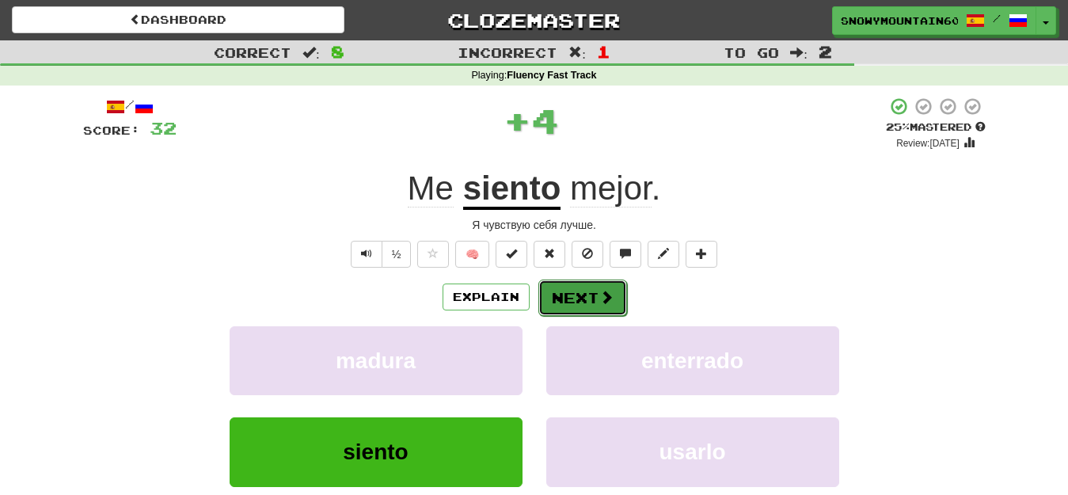
click at [574, 290] on button "Next" at bounding box center [582, 297] width 89 height 36
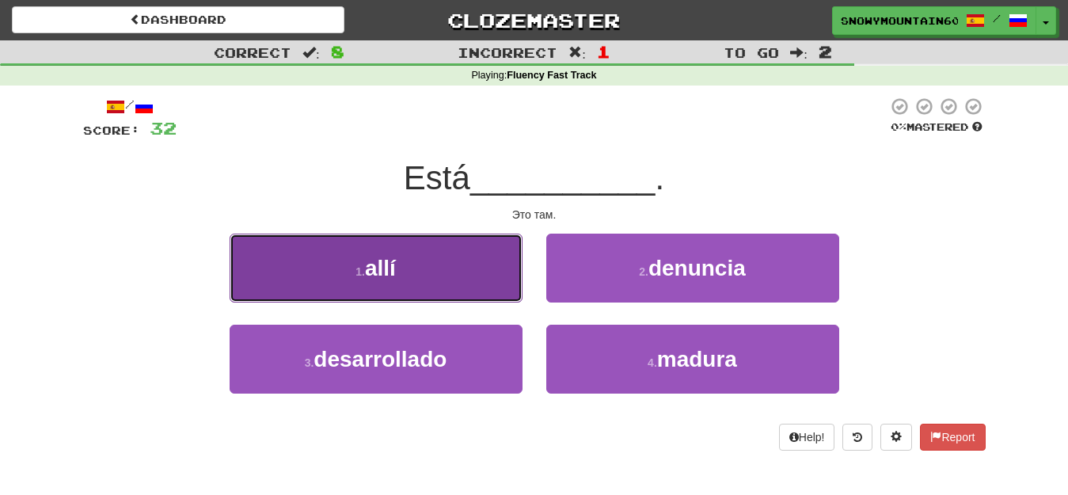
click at [419, 281] on button "1 . allí" at bounding box center [375, 267] width 293 height 69
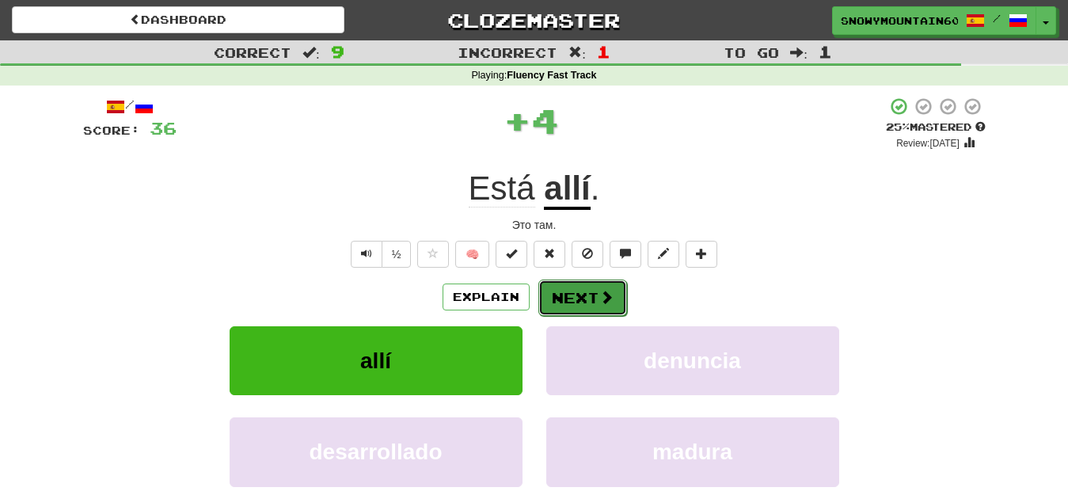
click at [579, 292] on button "Next" at bounding box center [582, 297] width 89 height 36
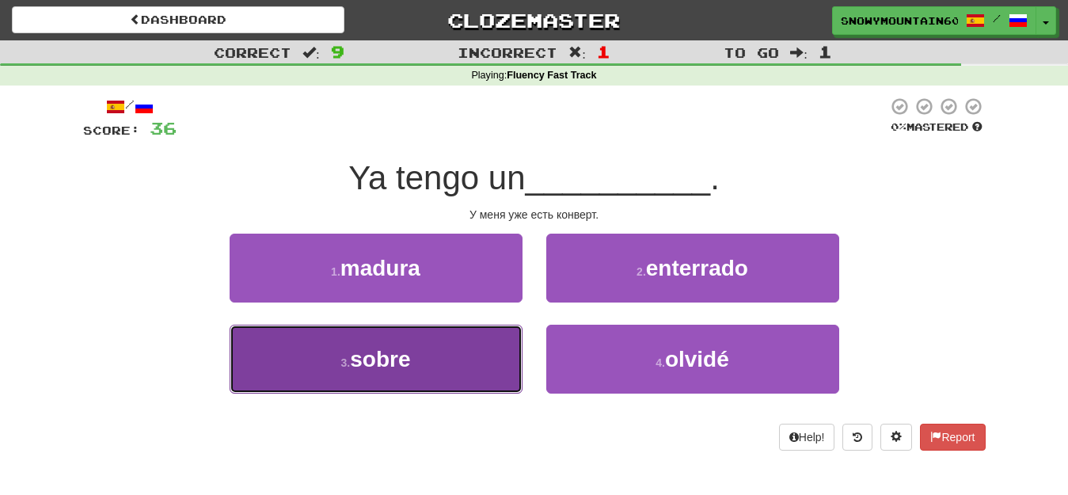
click at [457, 347] on button "3 . sobre" at bounding box center [375, 358] width 293 height 69
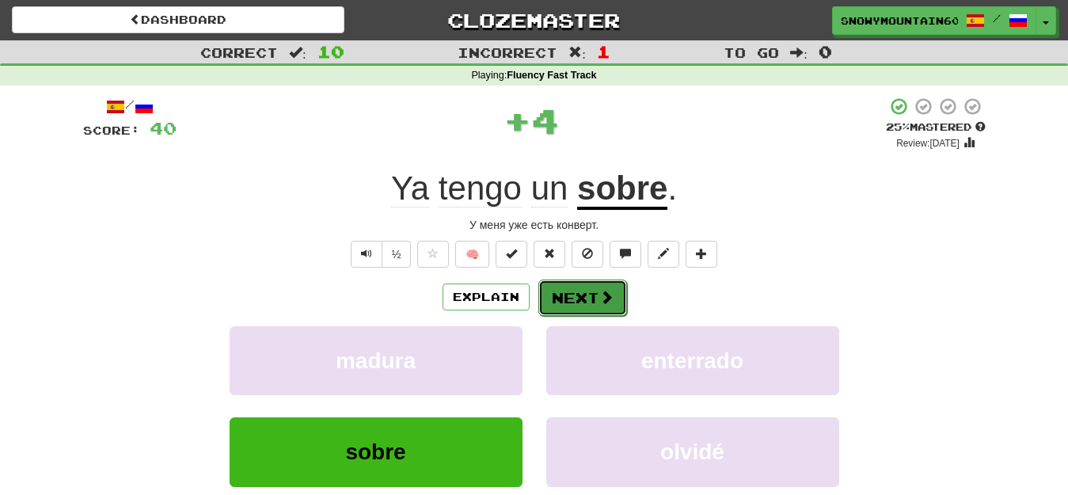
click at [588, 293] on button "Next" at bounding box center [582, 297] width 89 height 36
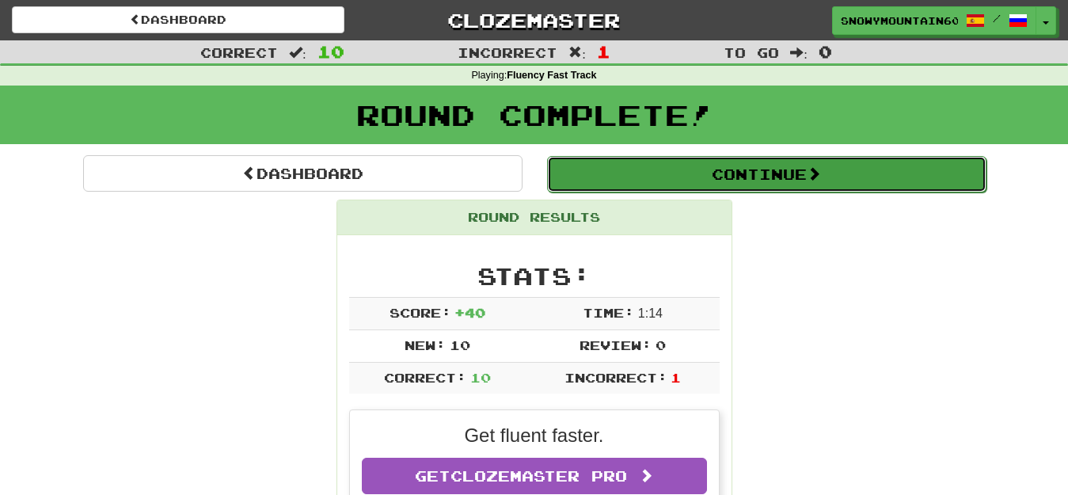
click at [771, 164] on button "Continue" at bounding box center [766, 174] width 439 height 36
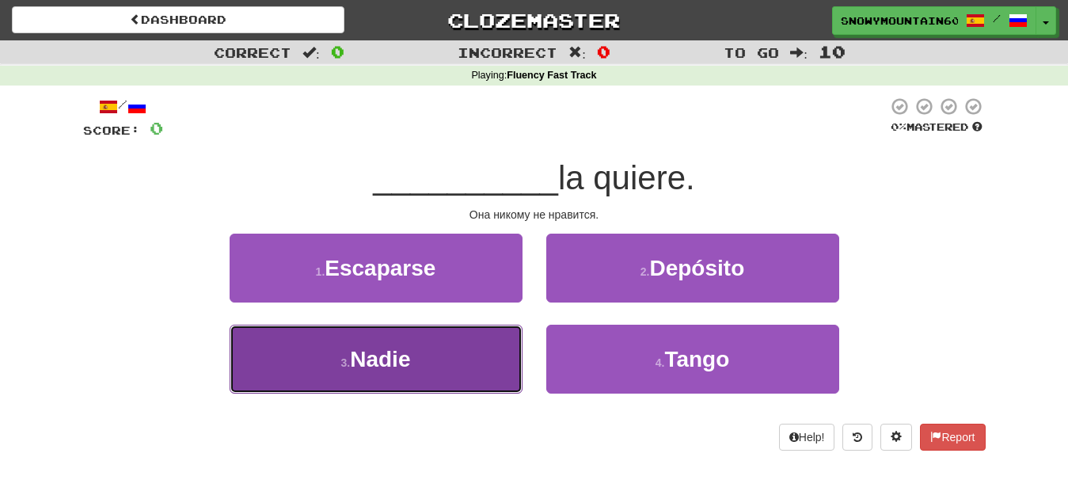
click at [446, 362] on button "3 . Nadie" at bounding box center [375, 358] width 293 height 69
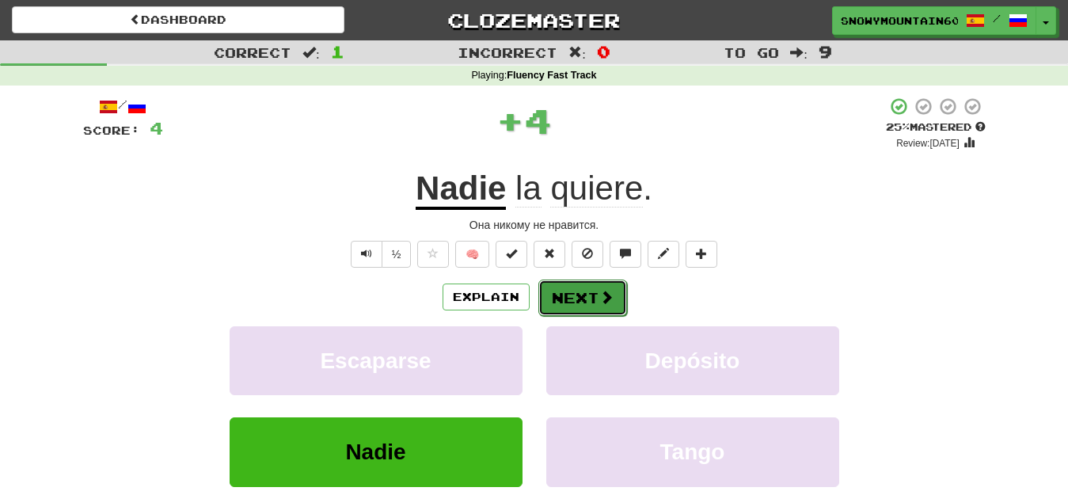
click at [594, 290] on button "Next" at bounding box center [582, 297] width 89 height 36
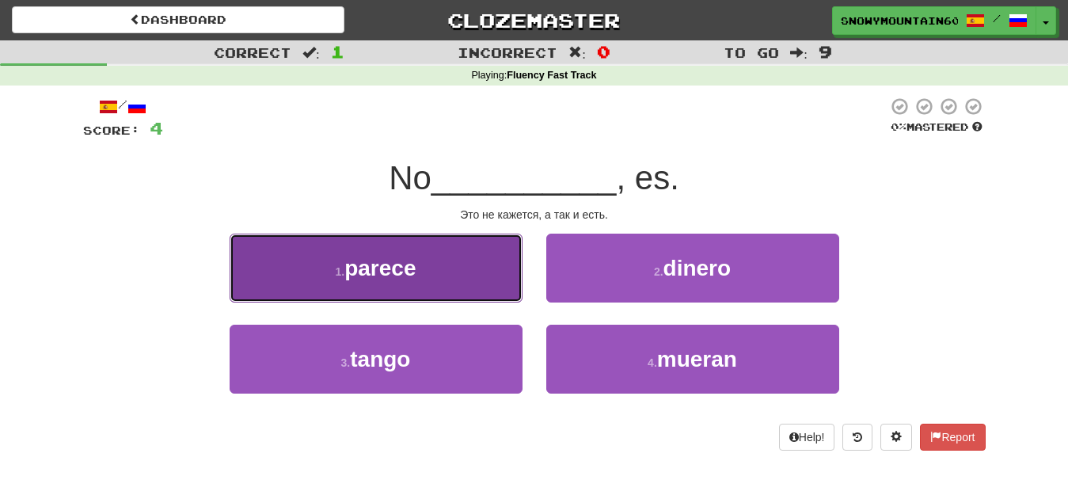
click at [404, 241] on button "1 . parece" at bounding box center [375, 267] width 293 height 69
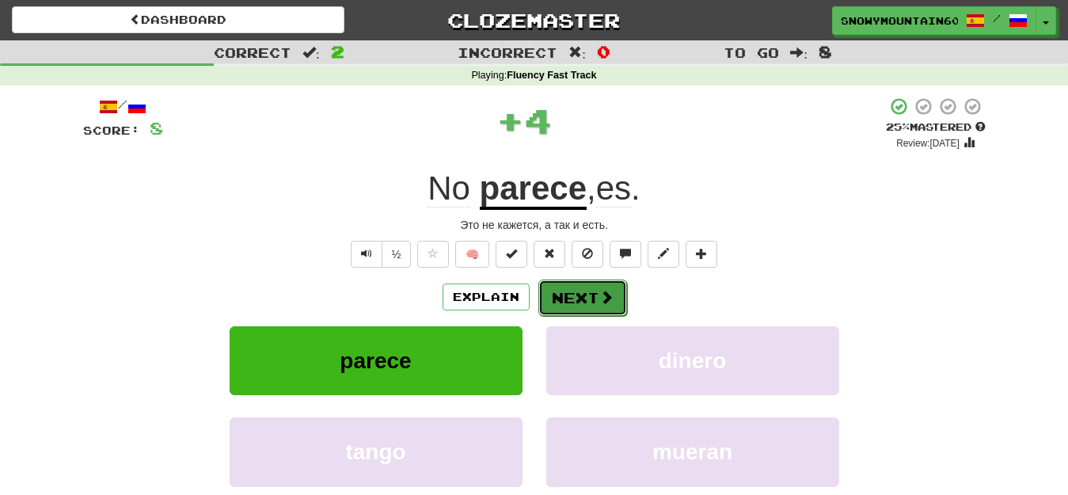
click at [577, 290] on button "Next" at bounding box center [582, 297] width 89 height 36
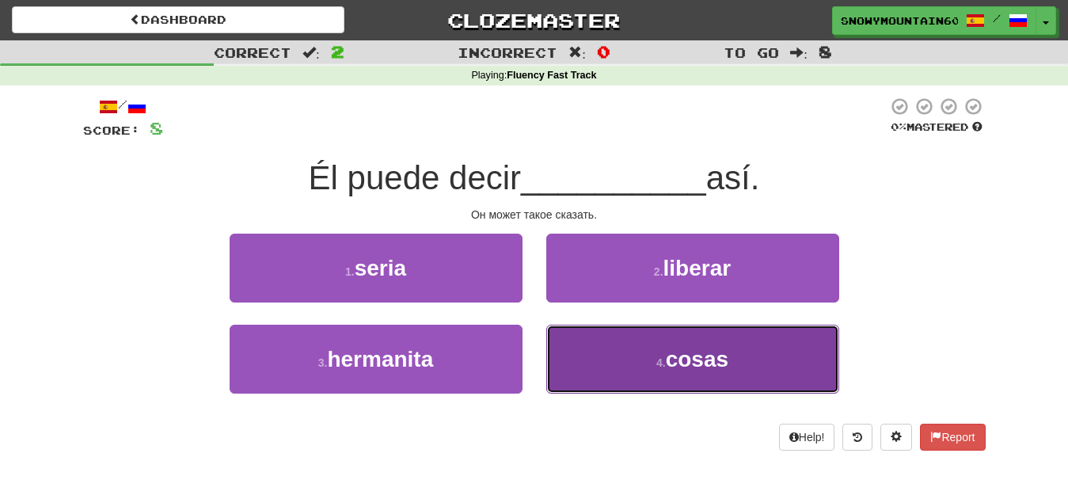
click at [638, 367] on button "4 . cosas" at bounding box center [692, 358] width 293 height 69
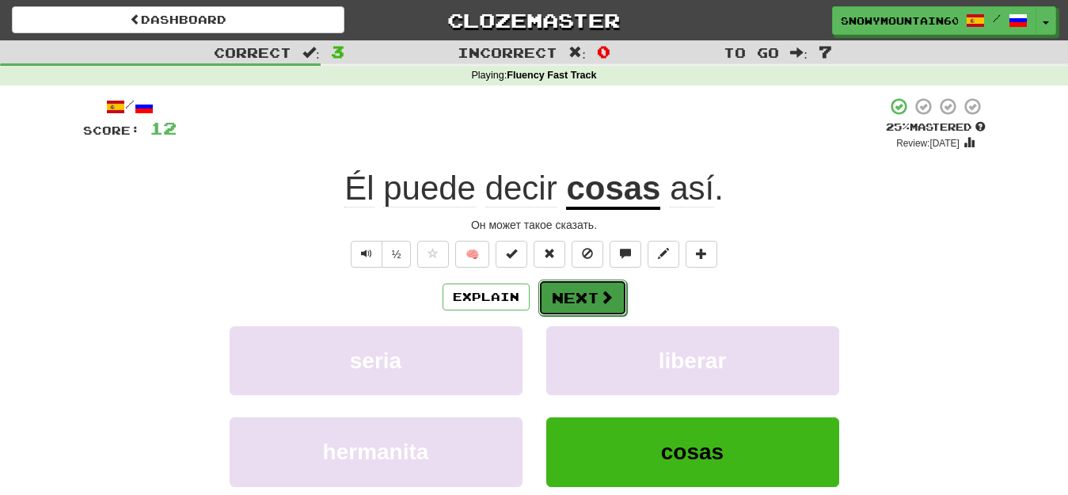
click at [586, 291] on button "Next" at bounding box center [582, 297] width 89 height 36
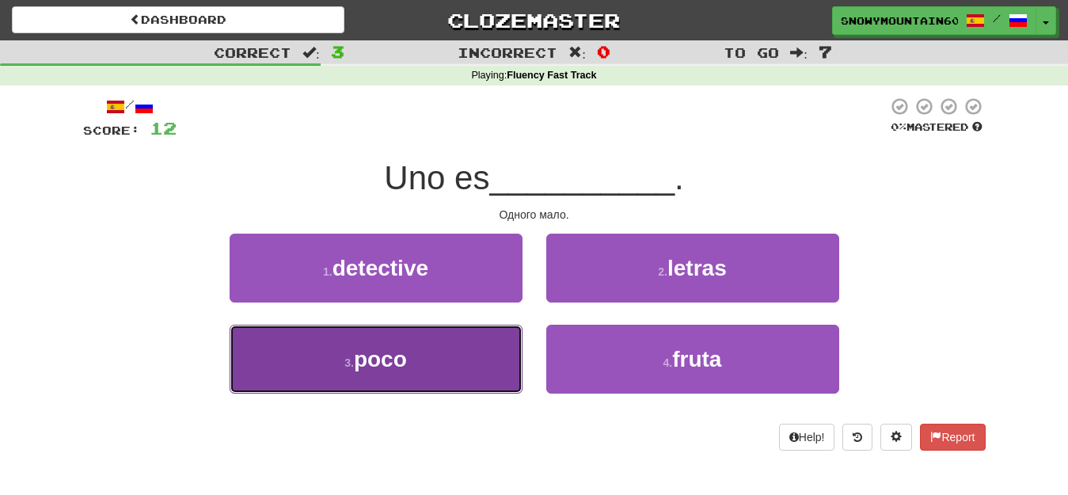
click at [457, 340] on button "3 . poco" at bounding box center [375, 358] width 293 height 69
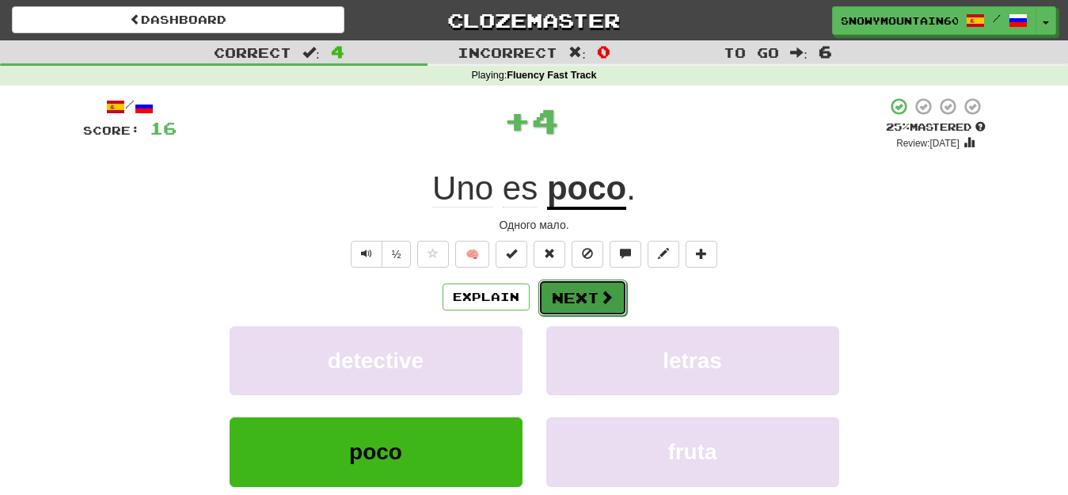
click at [588, 286] on button "Next" at bounding box center [582, 297] width 89 height 36
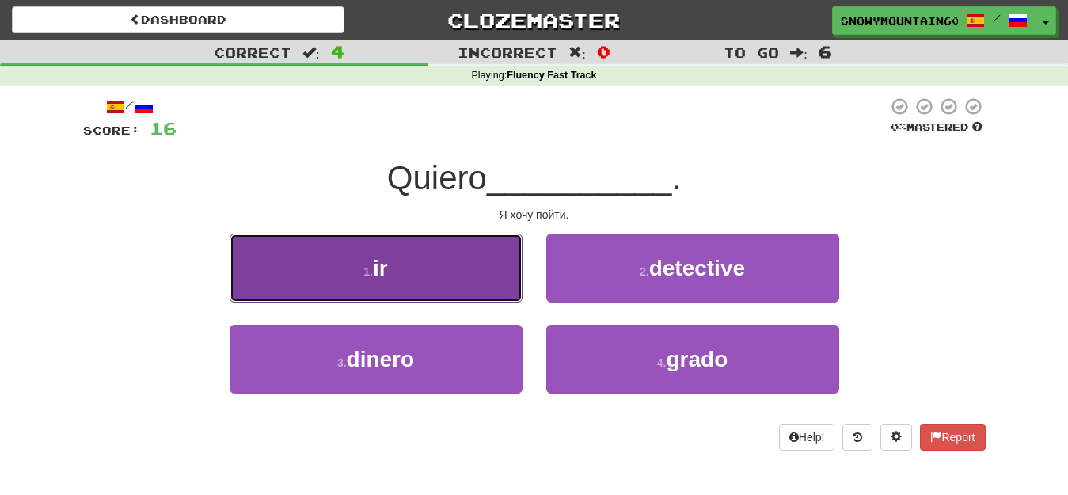
click at [465, 267] on button "1 . ir" at bounding box center [375, 267] width 293 height 69
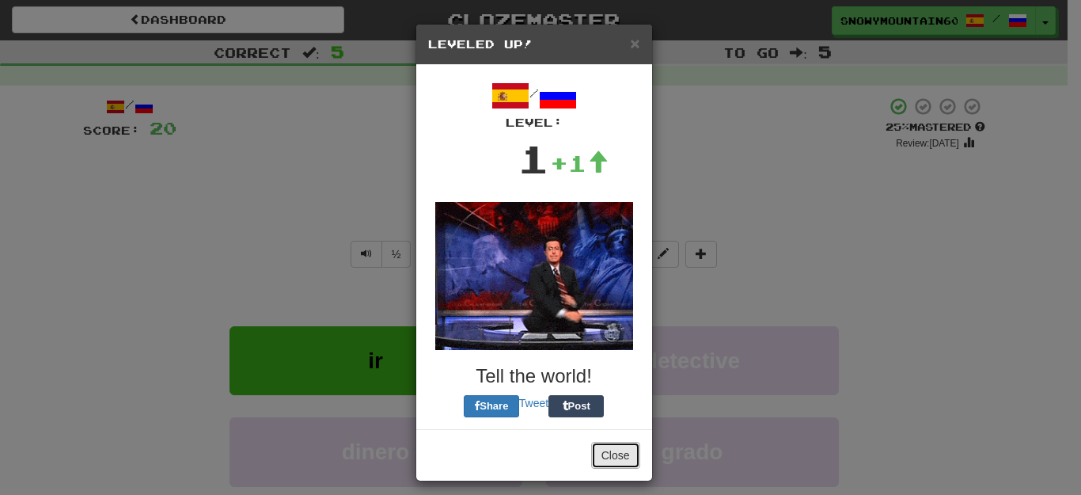
click at [600, 452] on button "Close" at bounding box center [615, 455] width 49 height 27
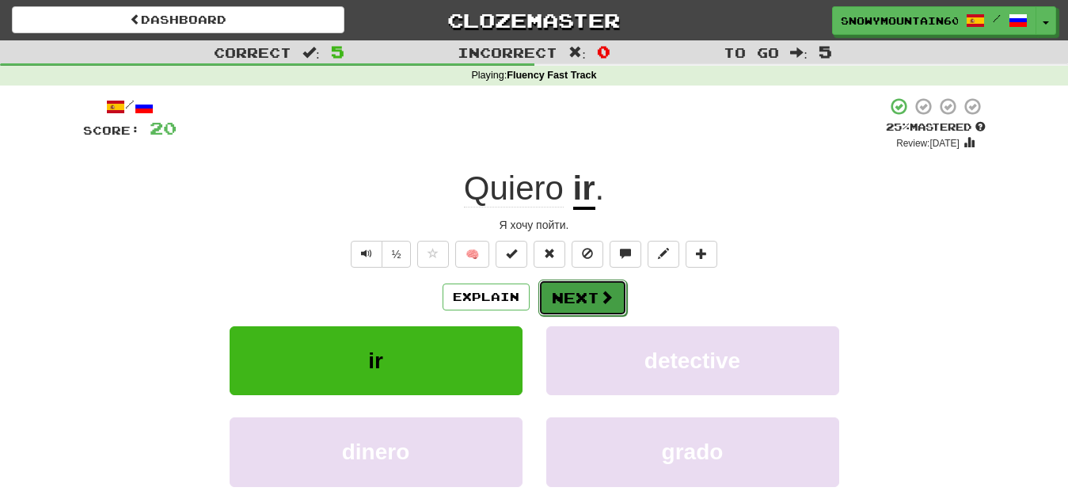
click at [586, 298] on button "Next" at bounding box center [582, 297] width 89 height 36
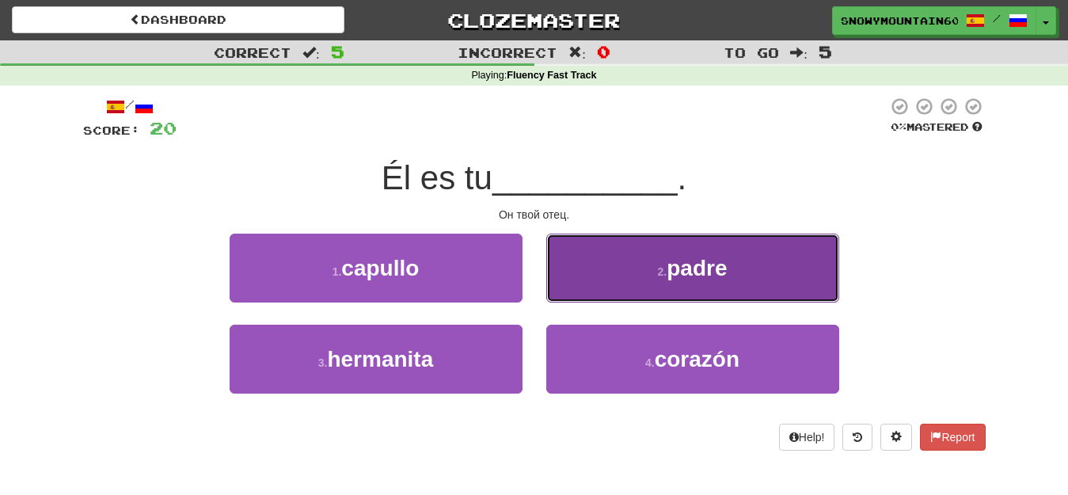
click at [658, 275] on small "2 ." at bounding box center [662, 271] width 9 height 13
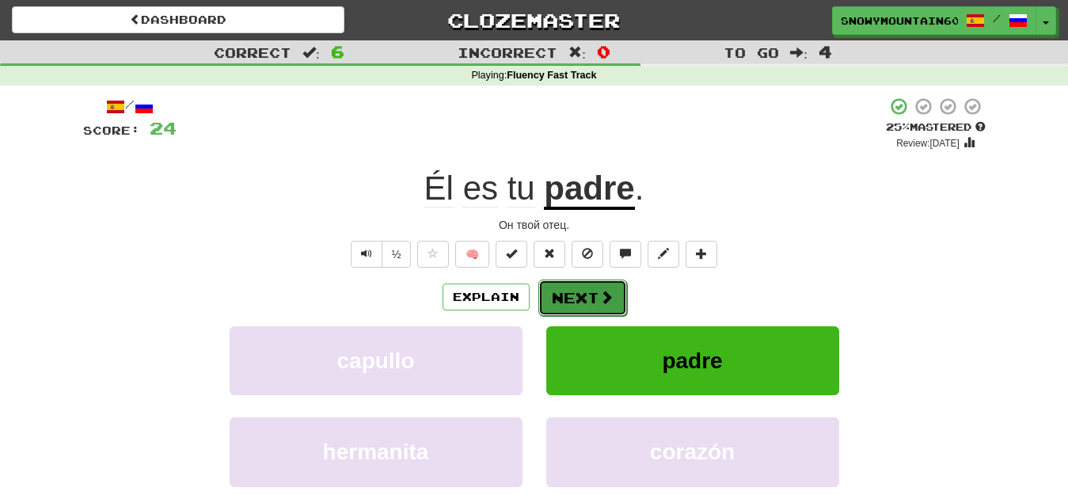
click at [578, 290] on button "Next" at bounding box center [582, 297] width 89 height 36
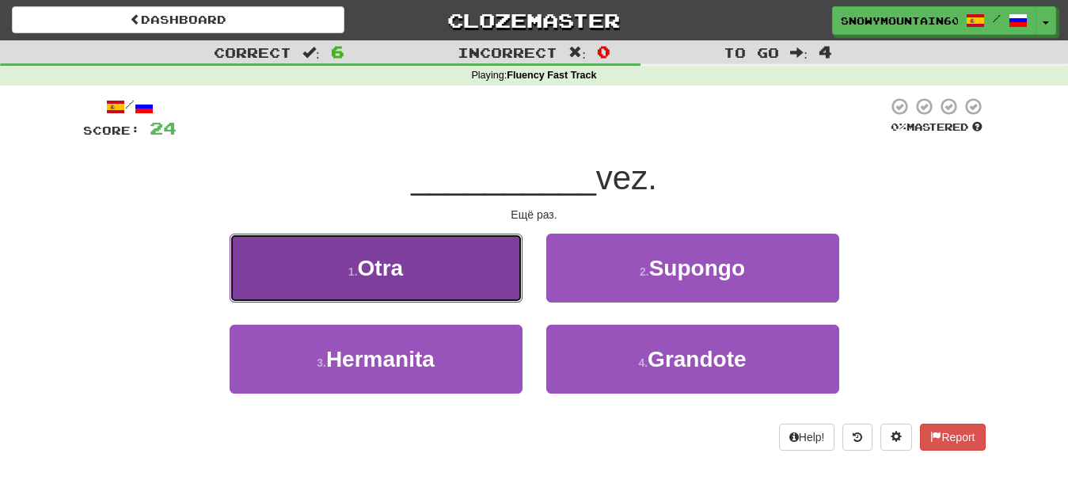
click at [468, 264] on button "1 . Otra" at bounding box center [375, 267] width 293 height 69
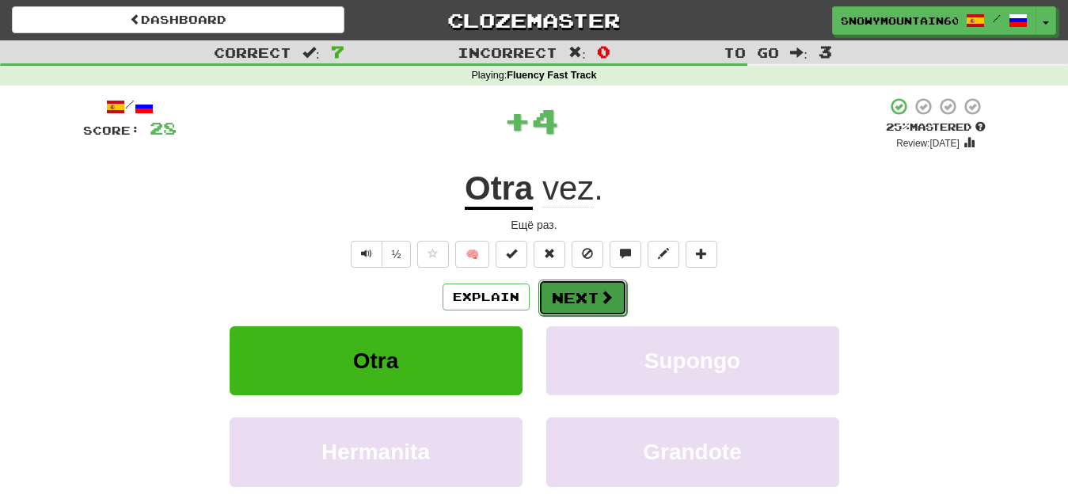
click at [596, 286] on button "Next" at bounding box center [582, 297] width 89 height 36
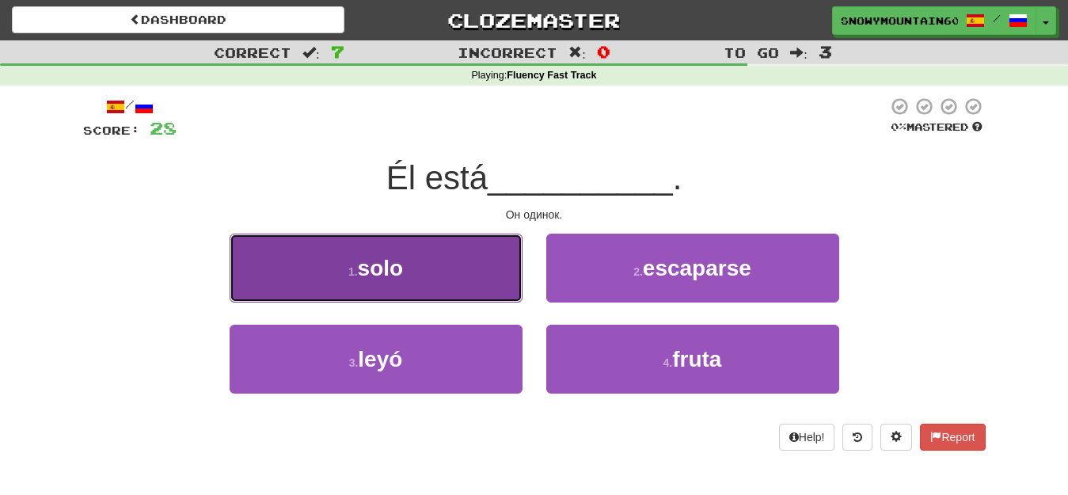
click at [455, 269] on button "1 . solo" at bounding box center [375, 267] width 293 height 69
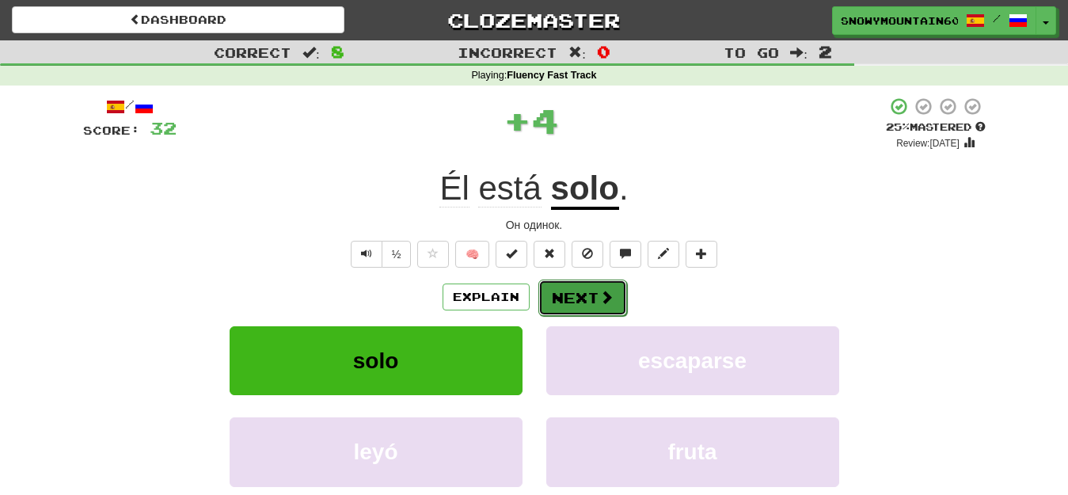
click at [577, 294] on button "Next" at bounding box center [582, 297] width 89 height 36
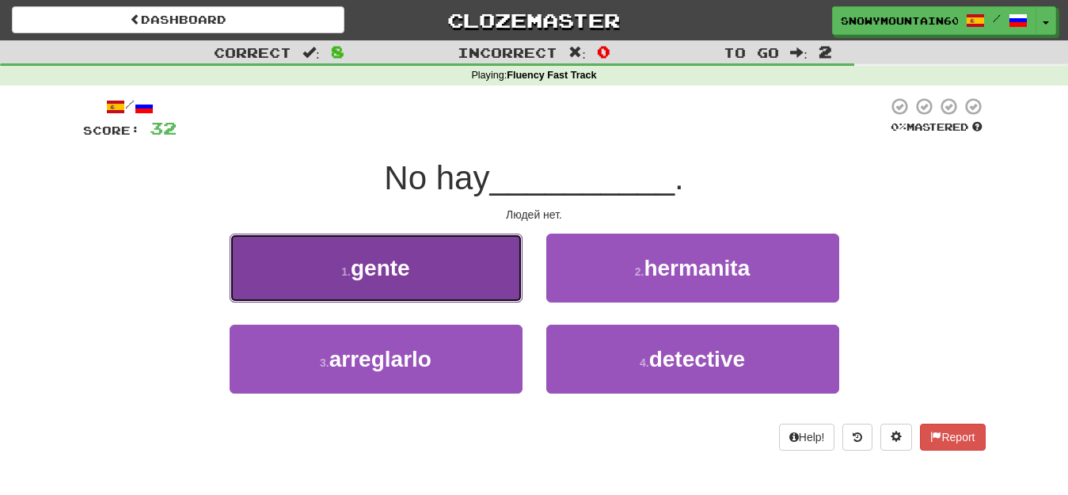
click at [482, 283] on button "1 . gente" at bounding box center [375, 267] width 293 height 69
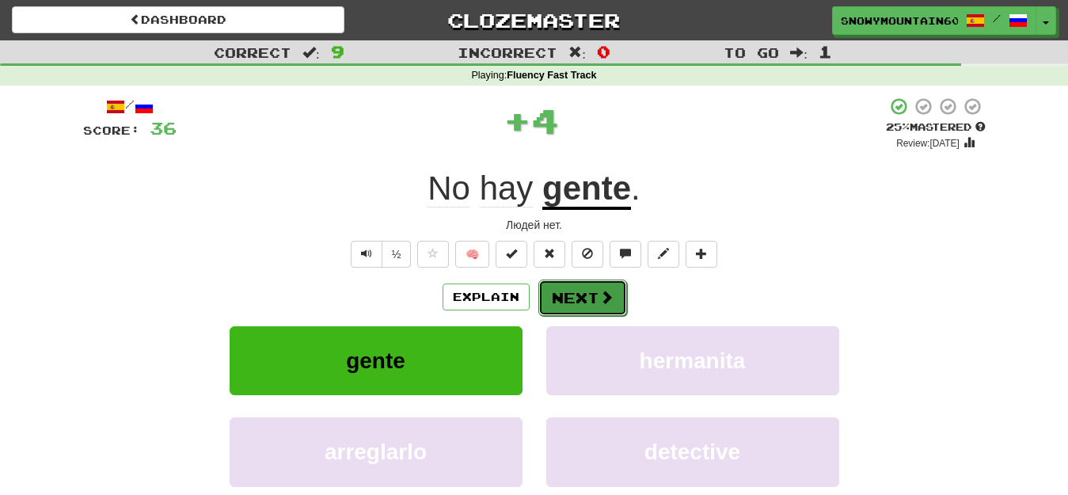
click at [576, 299] on button "Next" at bounding box center [582, 297] width 89 height 36
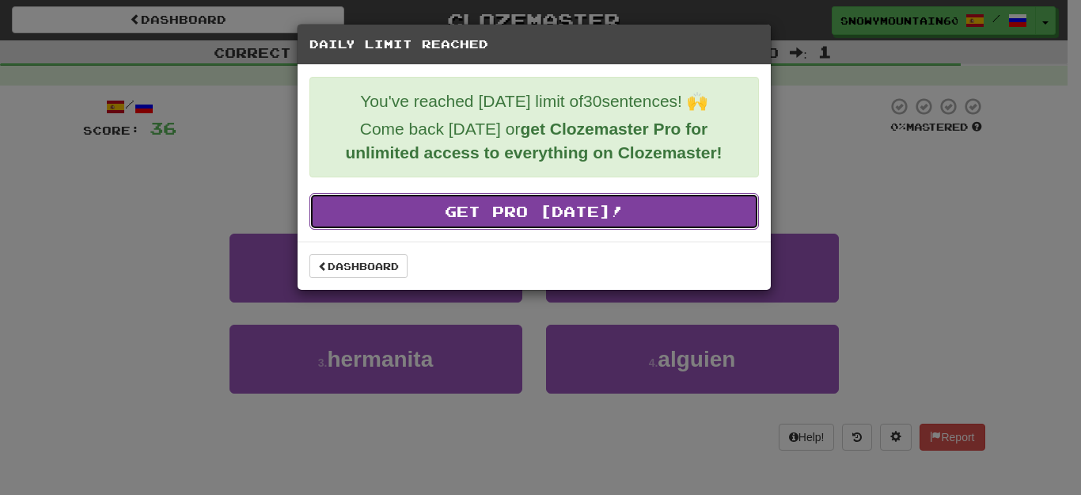
click at [559, 213] on link "Get Pro Today!" at bounding box center [533, 211] width 449 height 36
